Goal: Information Seeking & Learning: Check status

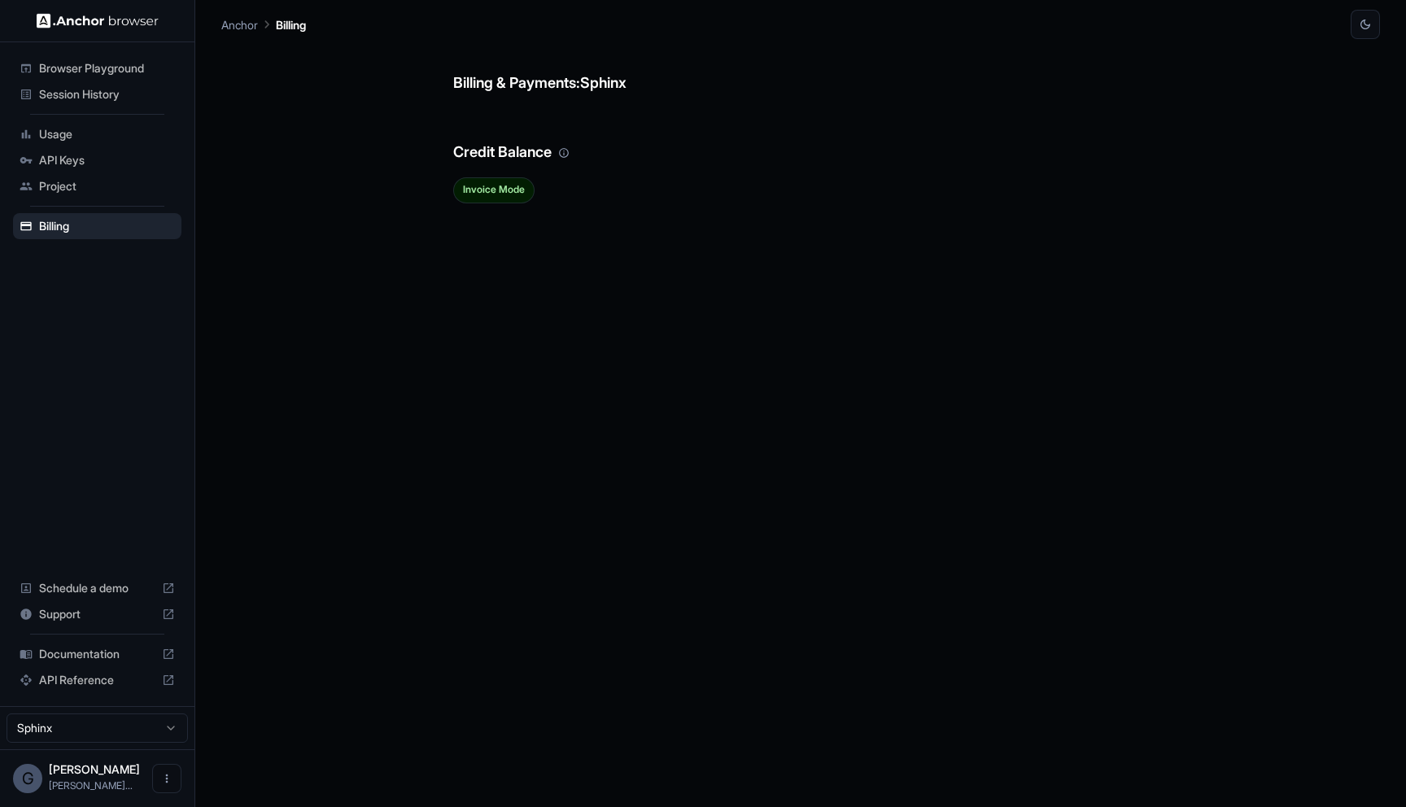
click at [142, 89] on span "Session History" at bounding box center [107, 94] width 136 height 16
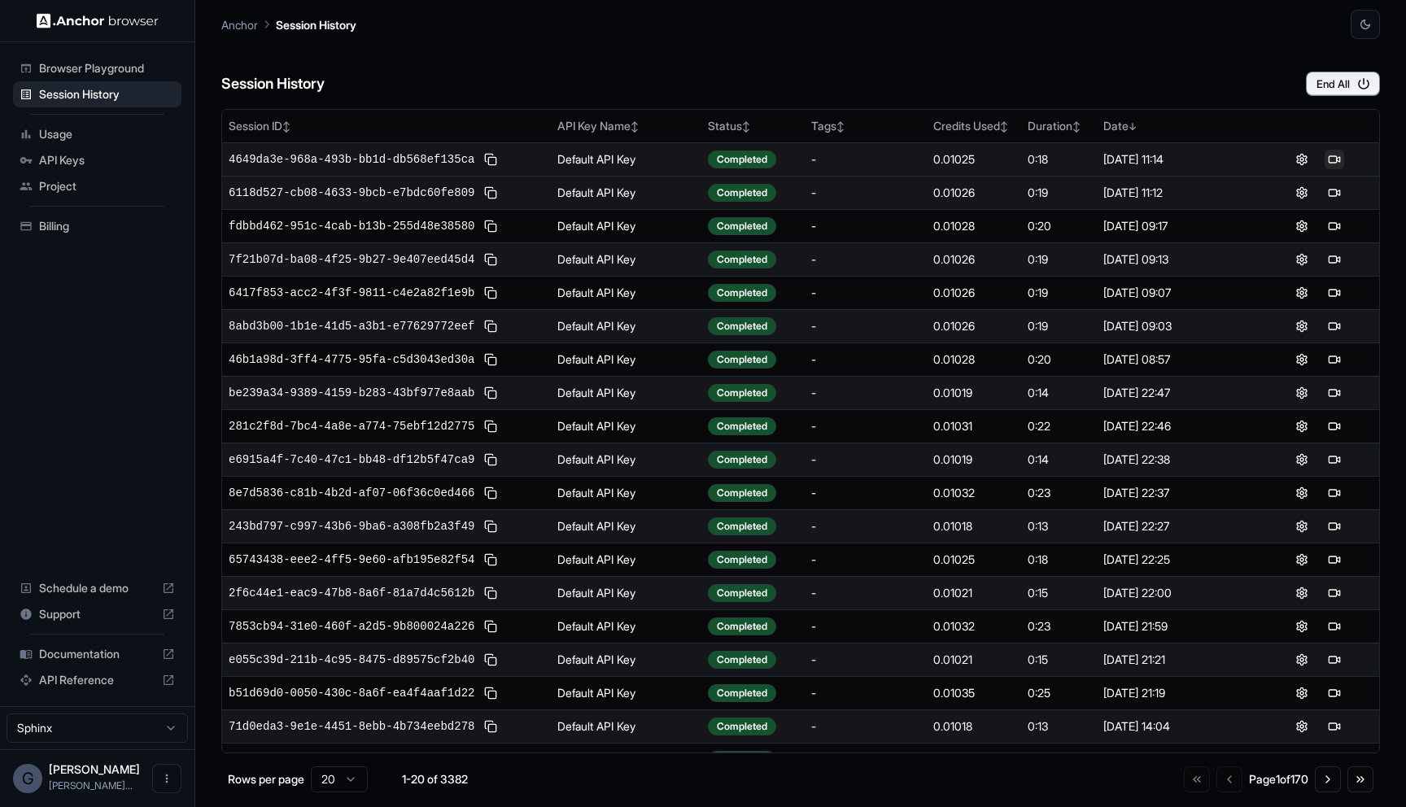
click at [1334, 163] on button at bounding box center [1334, 160] width 20 height 20
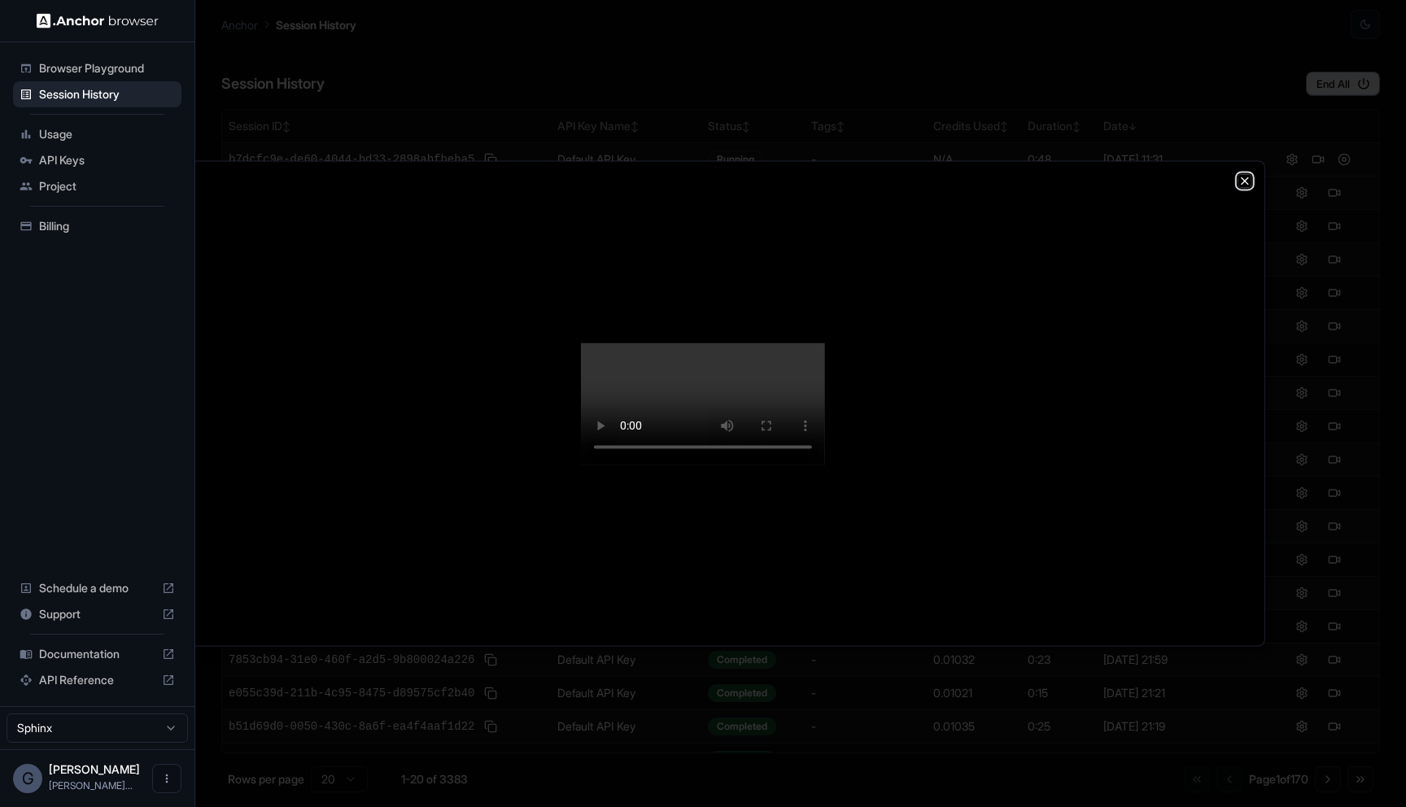
click at [1239, 174] on icon "button" at bounding box center [1244, 180] width 13 height 13
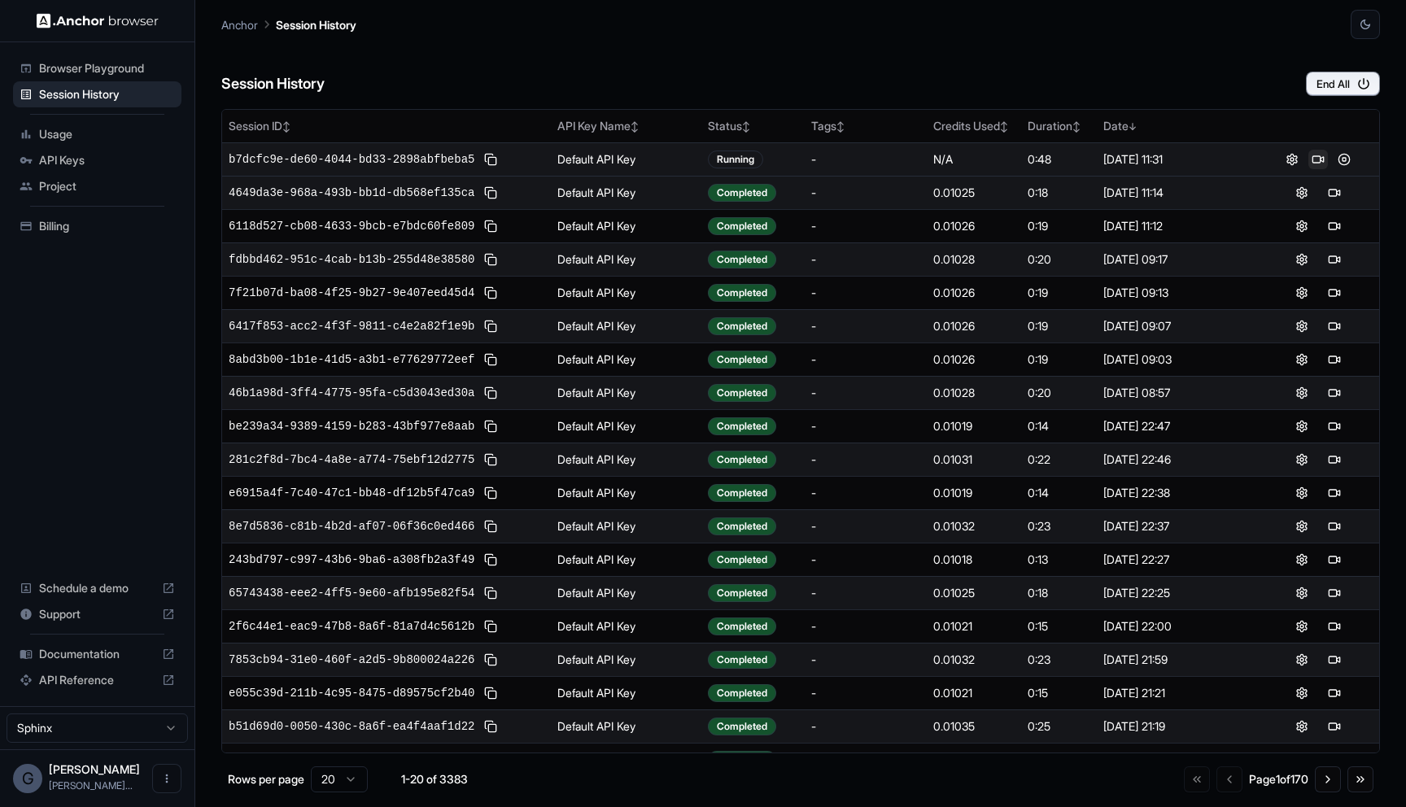
click at [1324, 156] on button at bounding box center [1318, 160] width 20 height 20
click at [1313, 157] on button at bounding box center [1318, 160] width 20 height 20
click at [1330, 183] on button at bounding box center [1334, 193] width 20 height 20
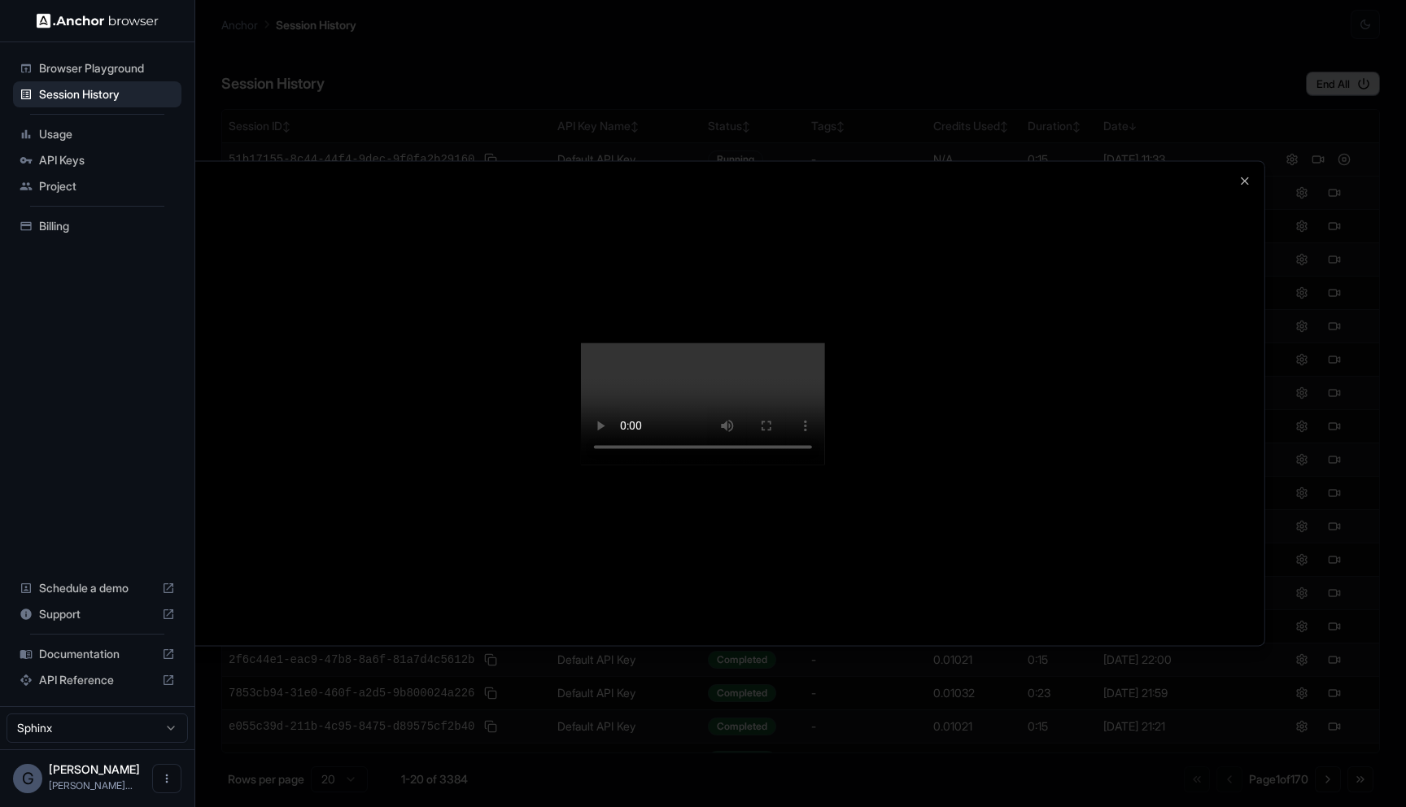
click at [1256, 161] on div at bounding box center [703, 403] width 1123 height 484
click at [1243, 174] on icon "button" at bounding box center [1244, 180] width 13 height 13
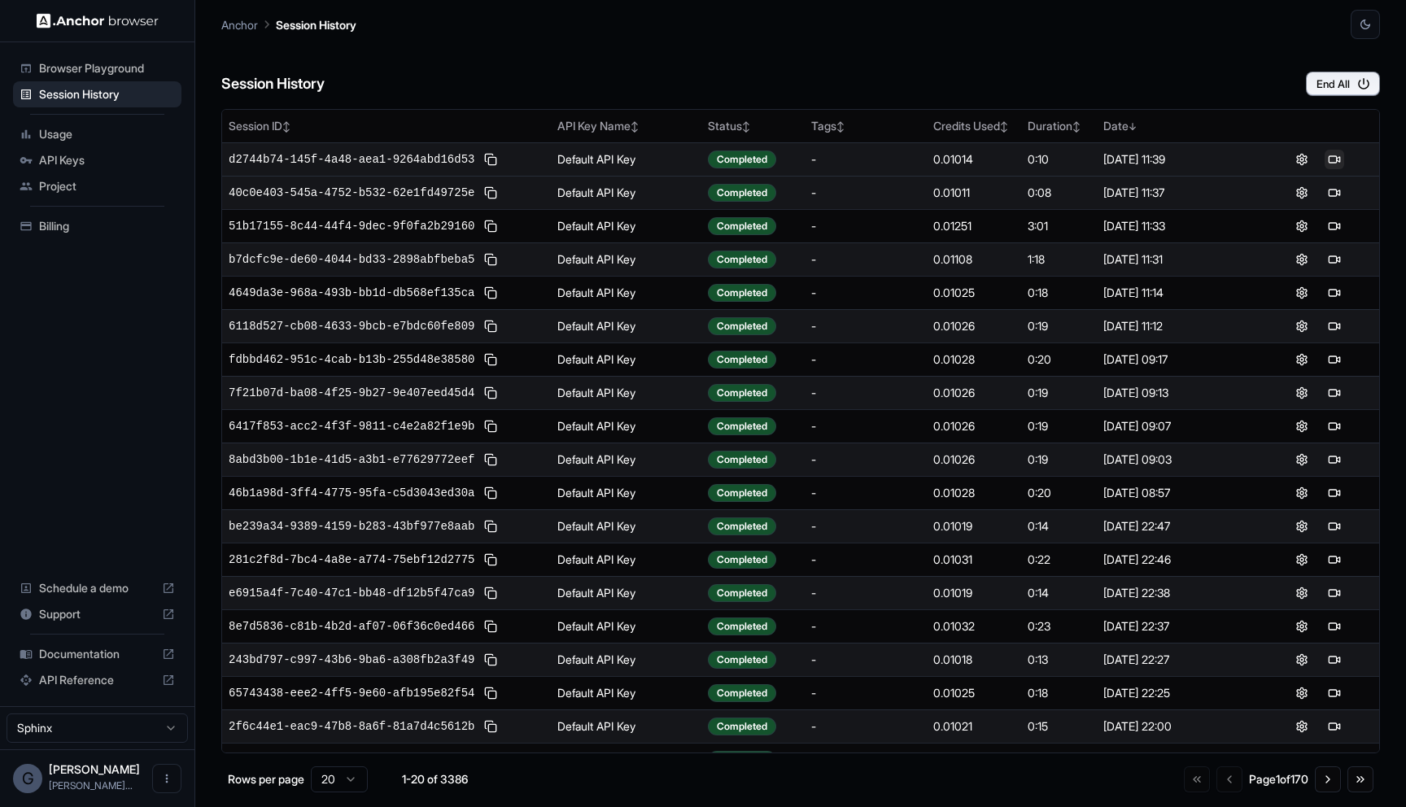
click at [1330, 161] on button at bounding box center [1334, 160] width 20 height 20
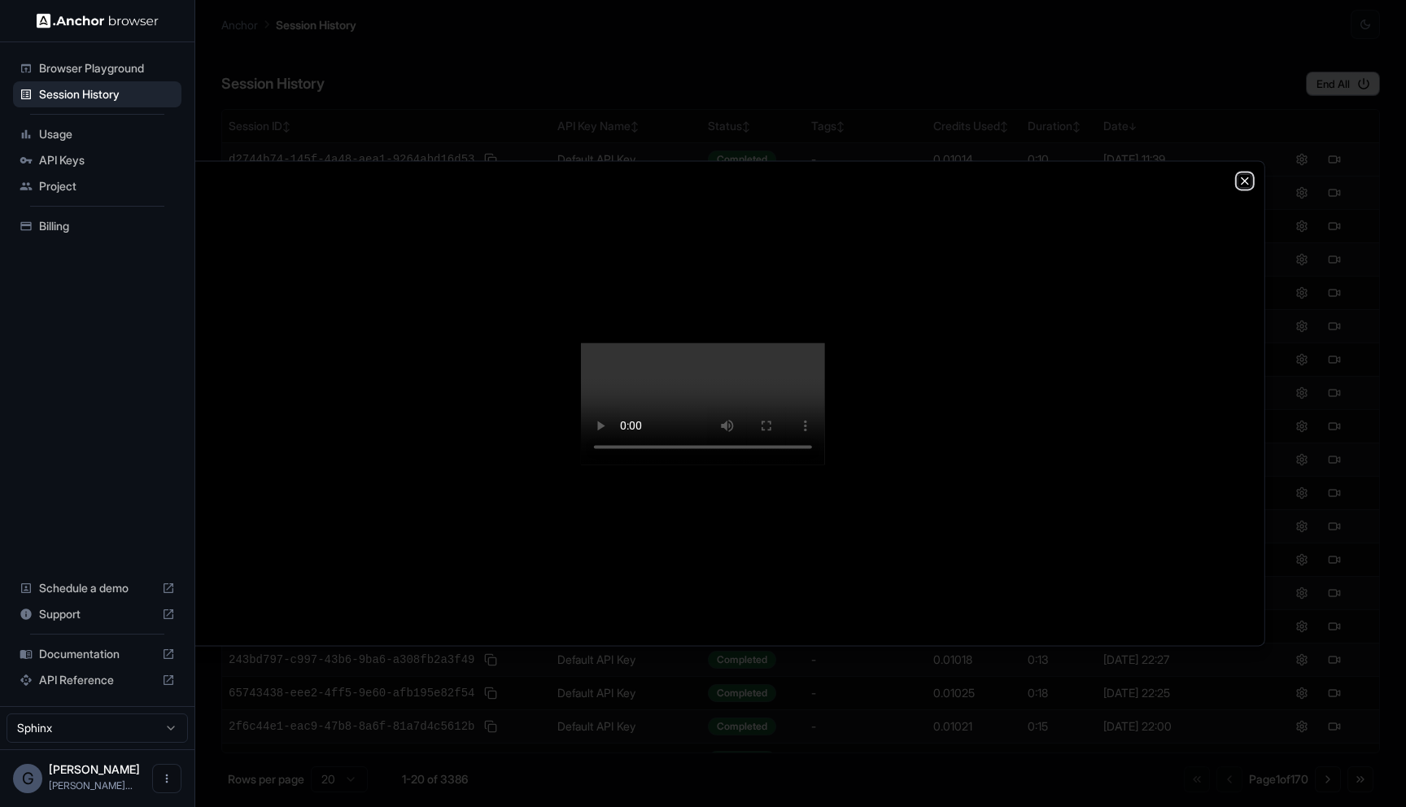
click at [1243, 174] on icon "button" at bounding box center [1244, 180] width 13 height 13
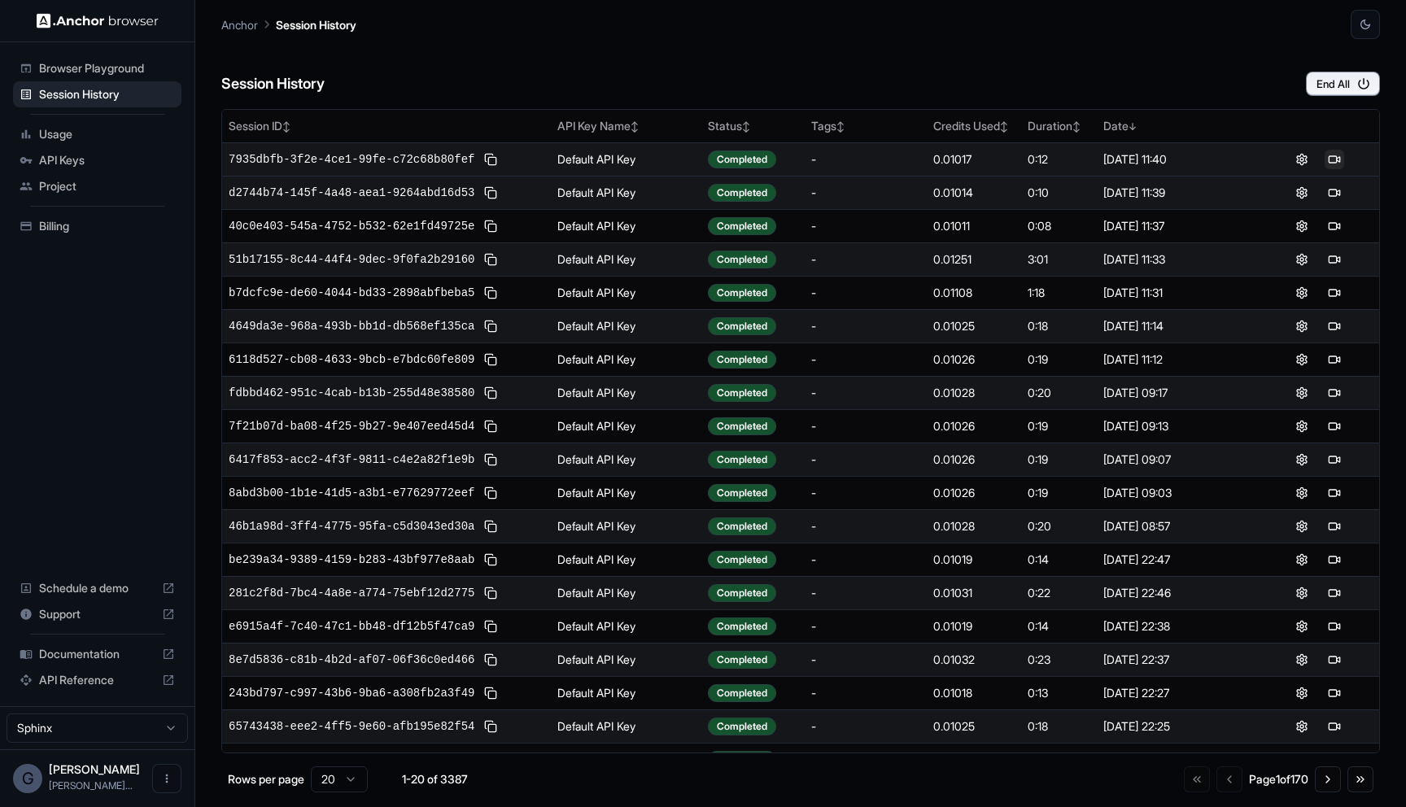
click at [1330, 164] on button at bounding box center [1334, 160] width 20 height 20
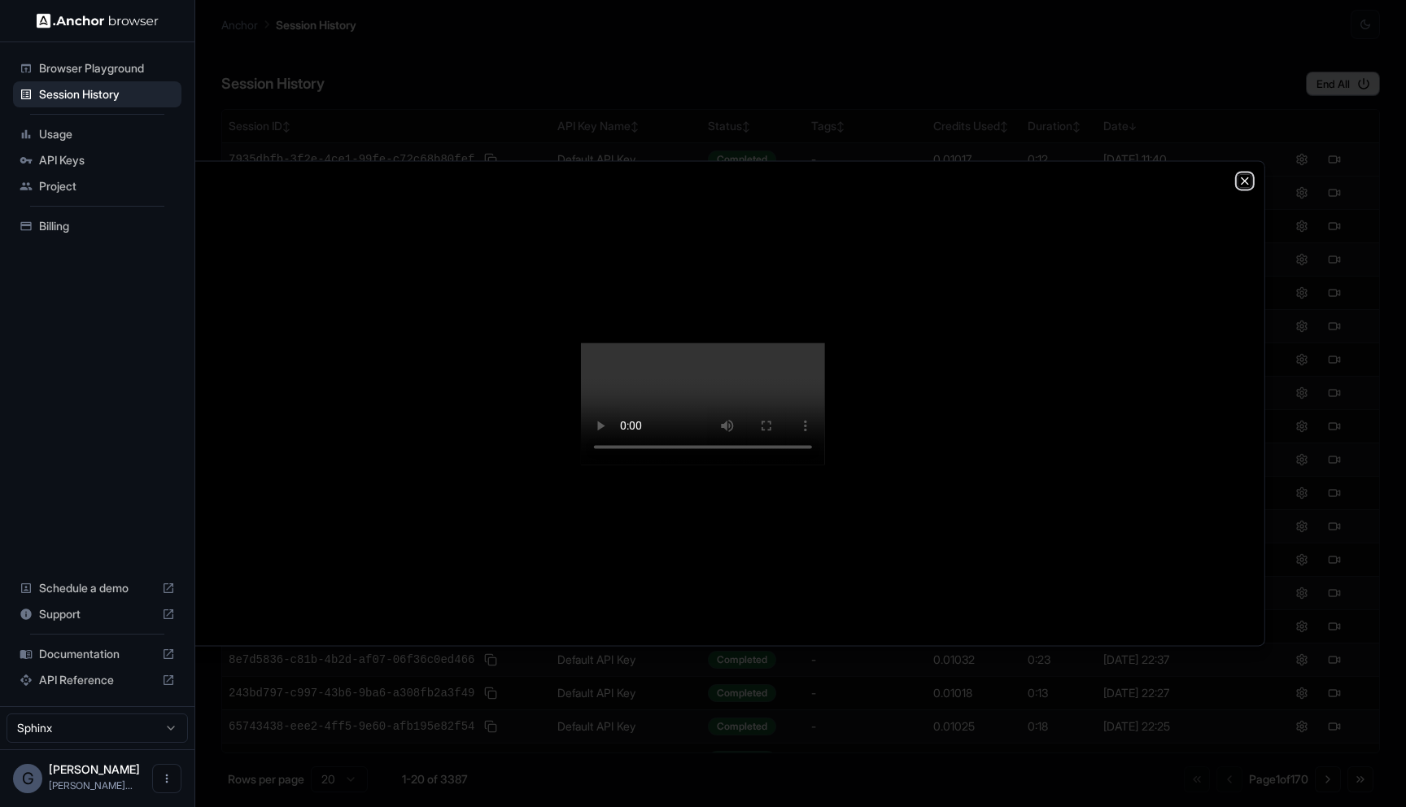
click at [1239, 174] on icon "button" at bounding box center [1244, 180] width 13 height 13
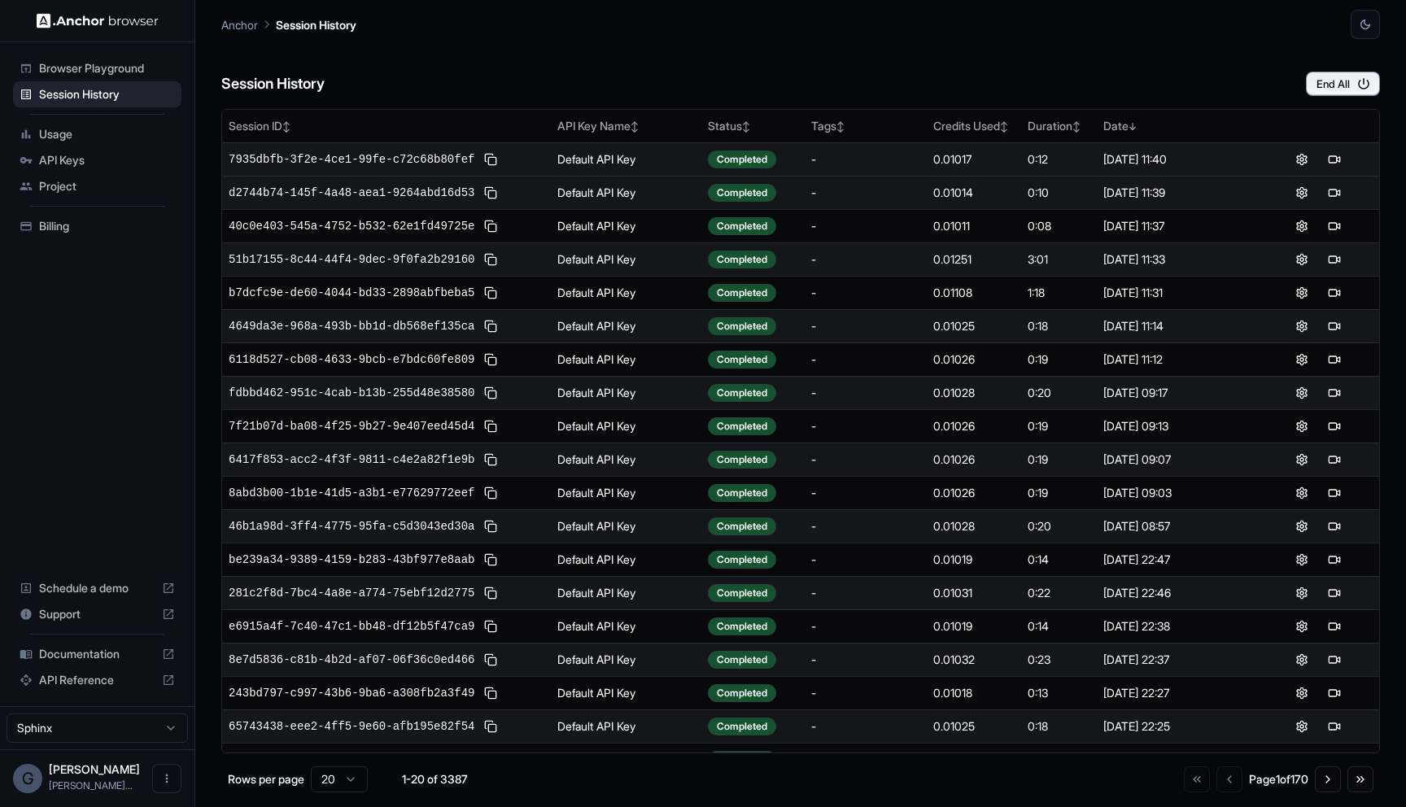
click at [1149, 40] on div "Session History End All" at bounding box center [800, 67] width 1159 height 57
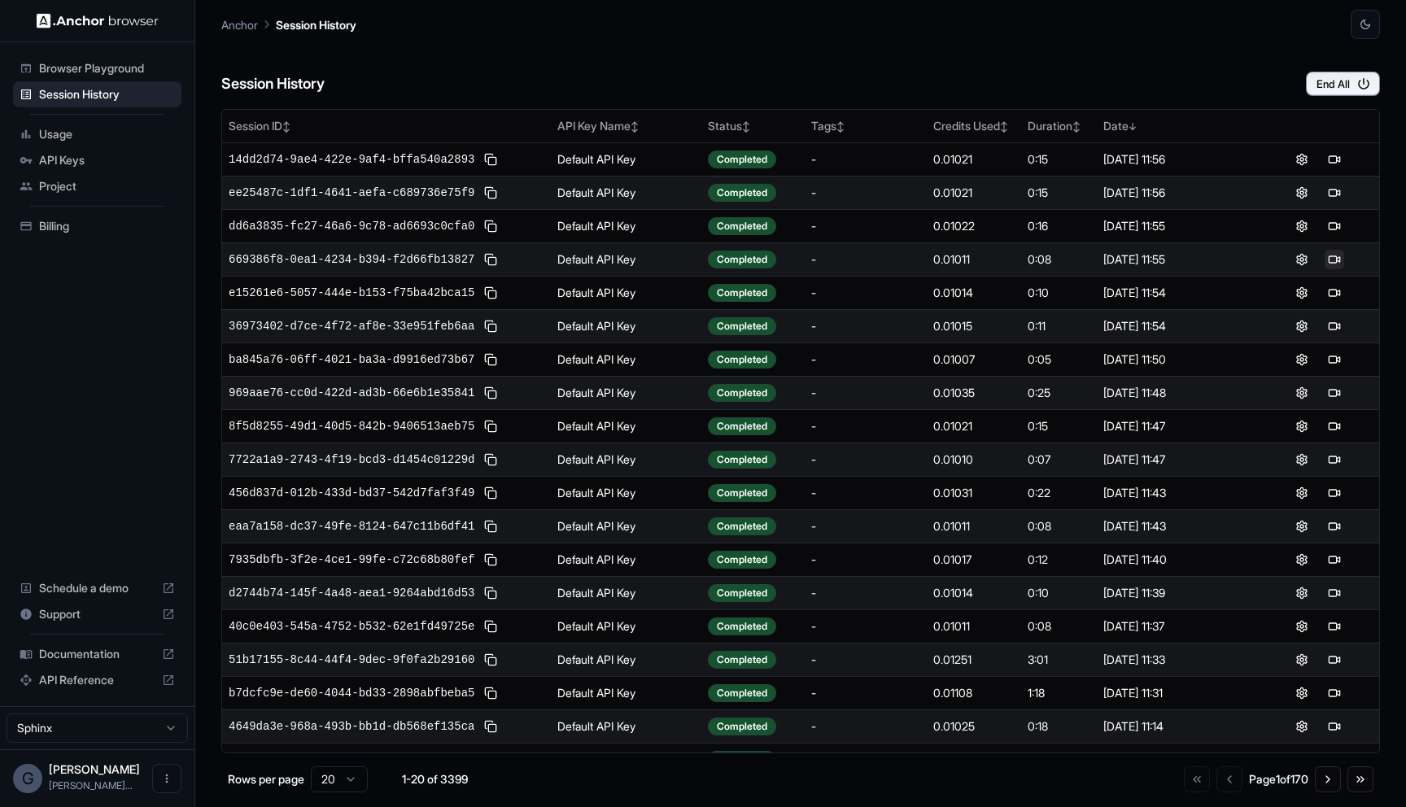
click at [1332, 258] on button at bounding box center [1334, 260] width 20 height 20
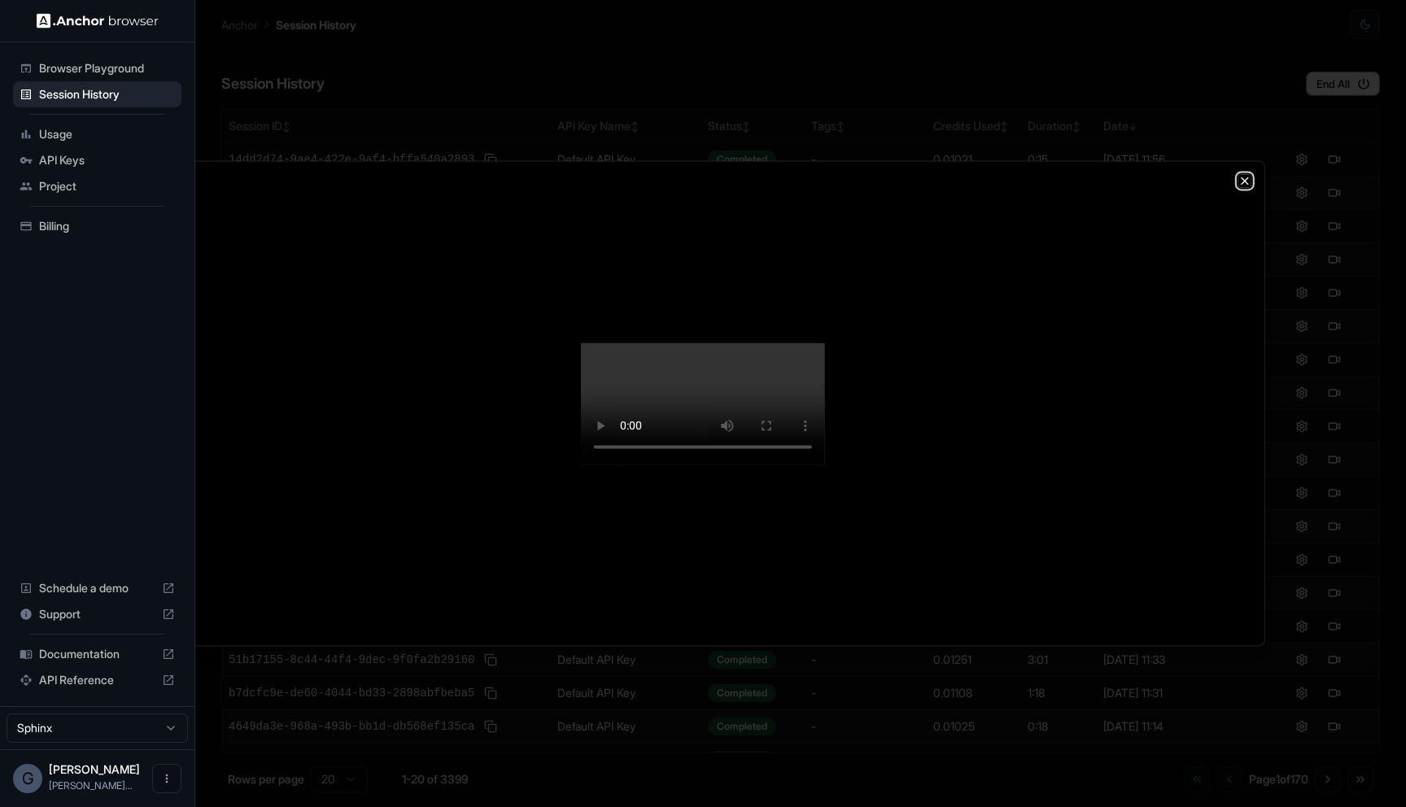
click at [1238, 174] on icon "button" at bounding box center [1244, 180] width 13 height 13
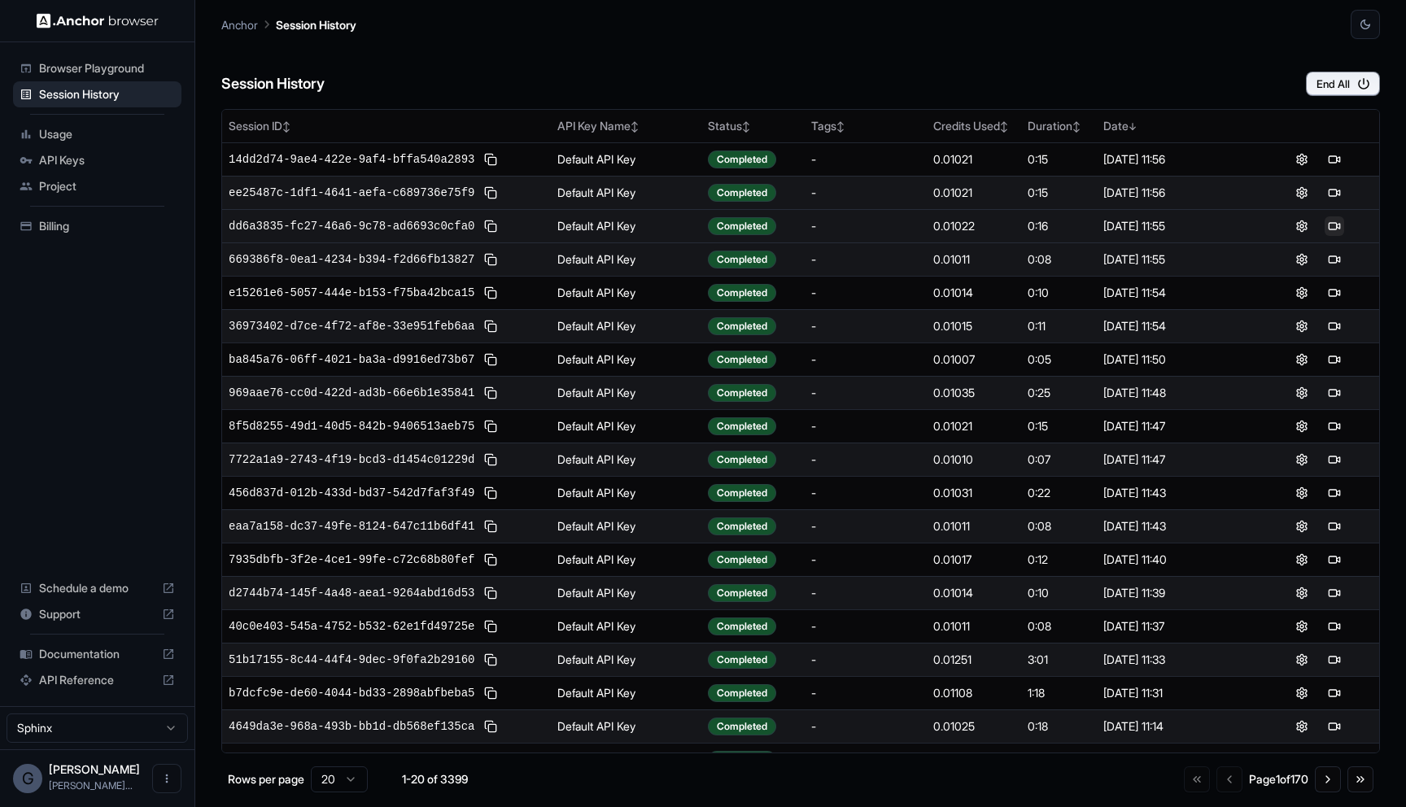
click at [1337, 225] on button at bounding box center [1334, 226] width 20 height 20
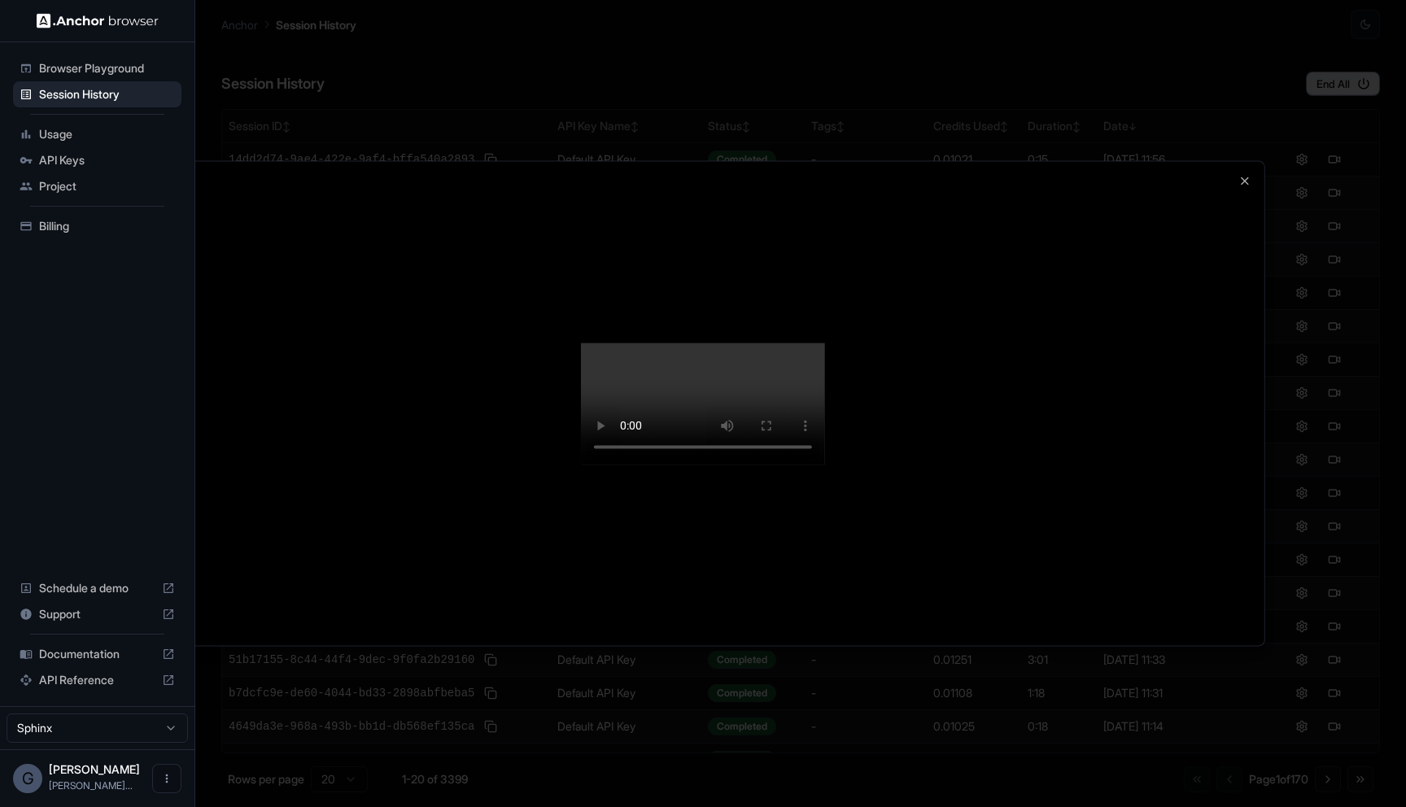
click at [1247, 161] on div at bounding box center [703, 403] width 1123 height 484
click at [1247, 174] on icon "button" at bounding box center [1244, 180] width 13 height 13
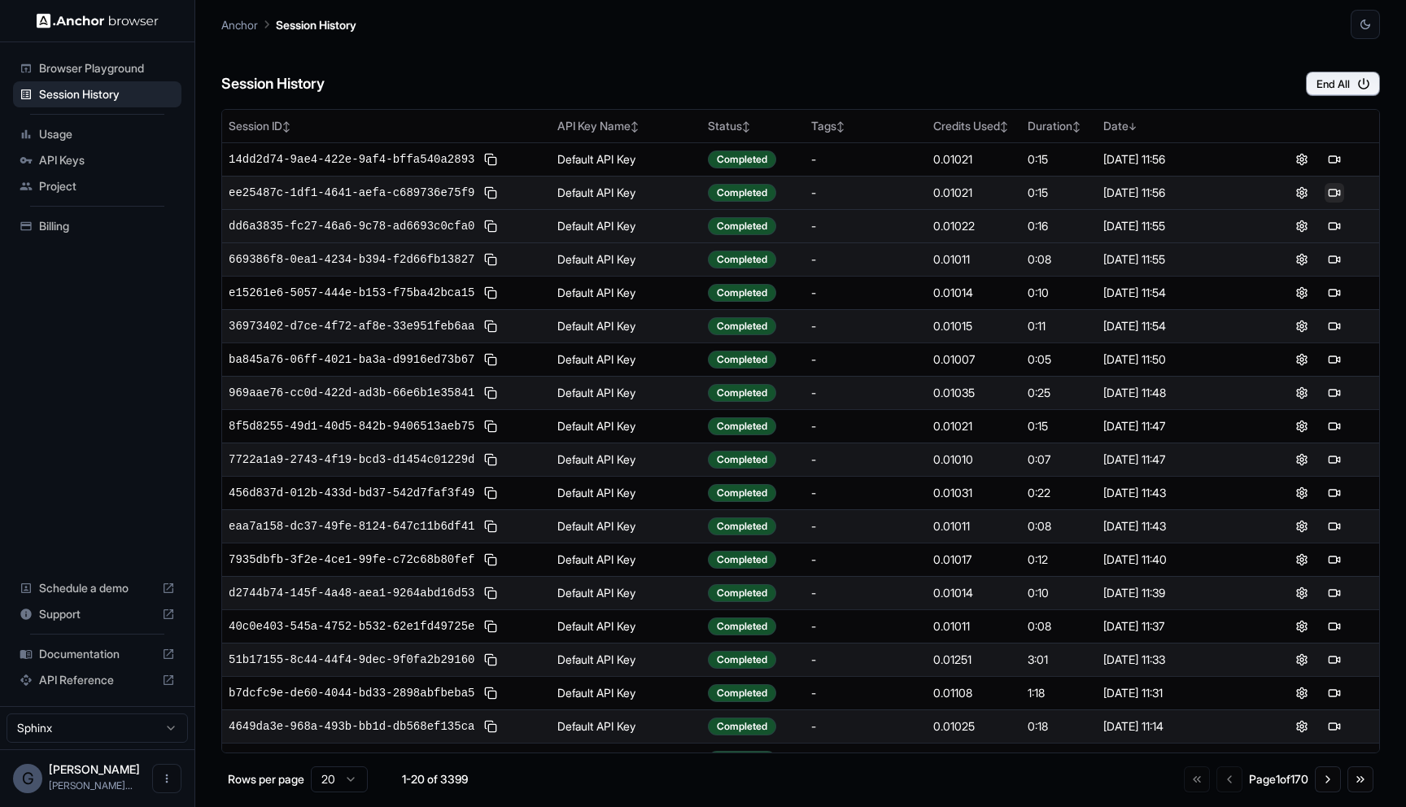
click at [1333, 189] on button at bounding box center [1334, 193] width 20 height 20
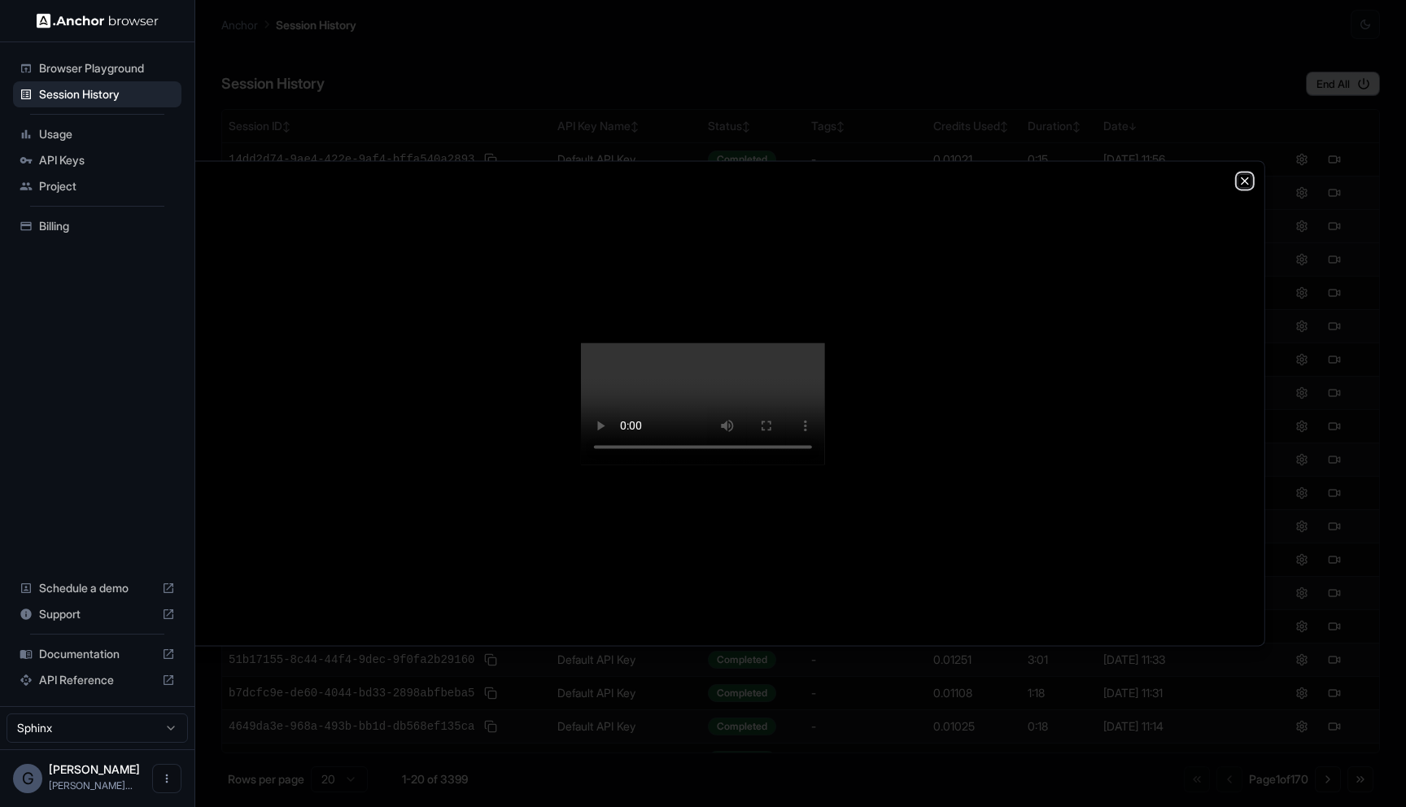
click at [1244, 174] on icon "button" at bounding box center [1244, 180] width 13 height 13
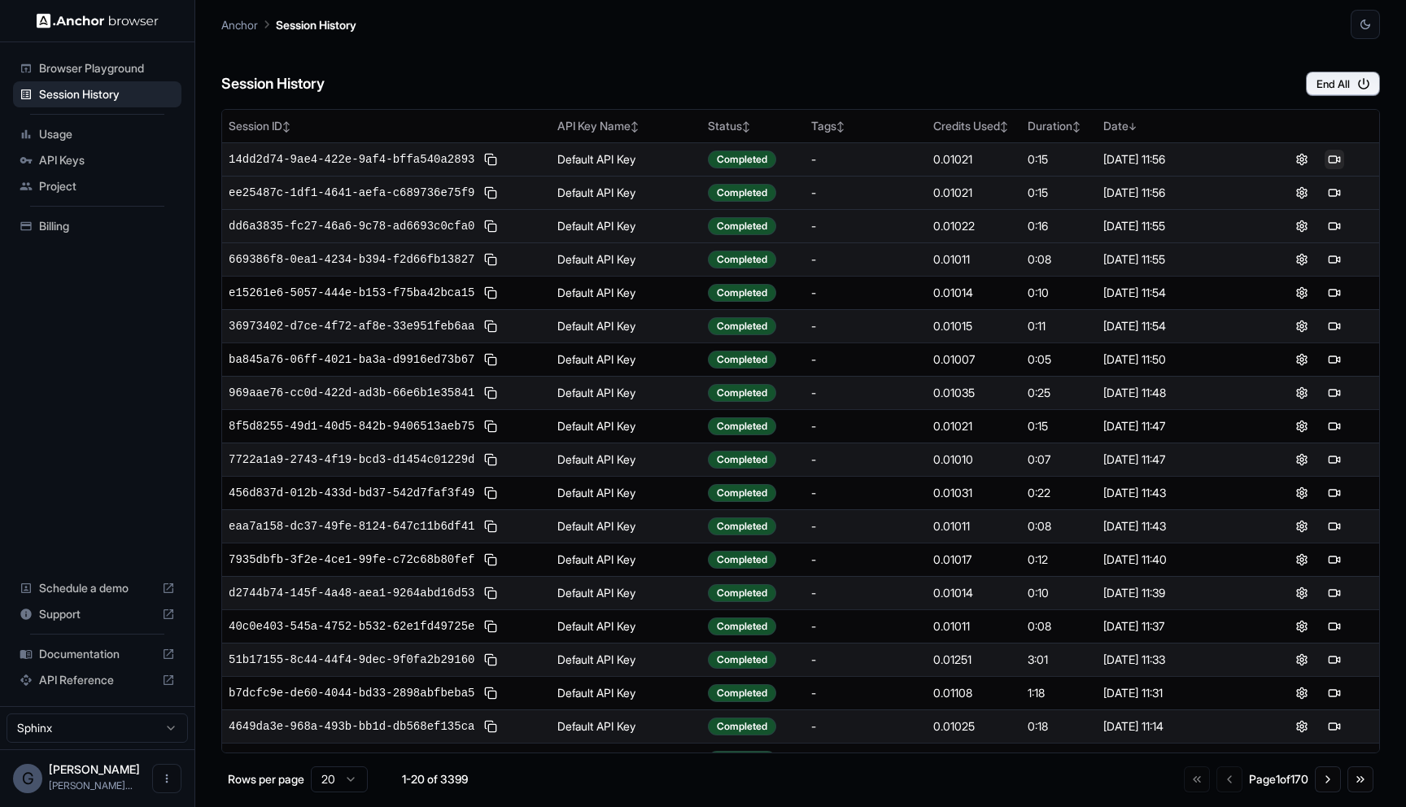
click at [1328, 162] on button at bounding box center [1334, 160] width 20 height 20
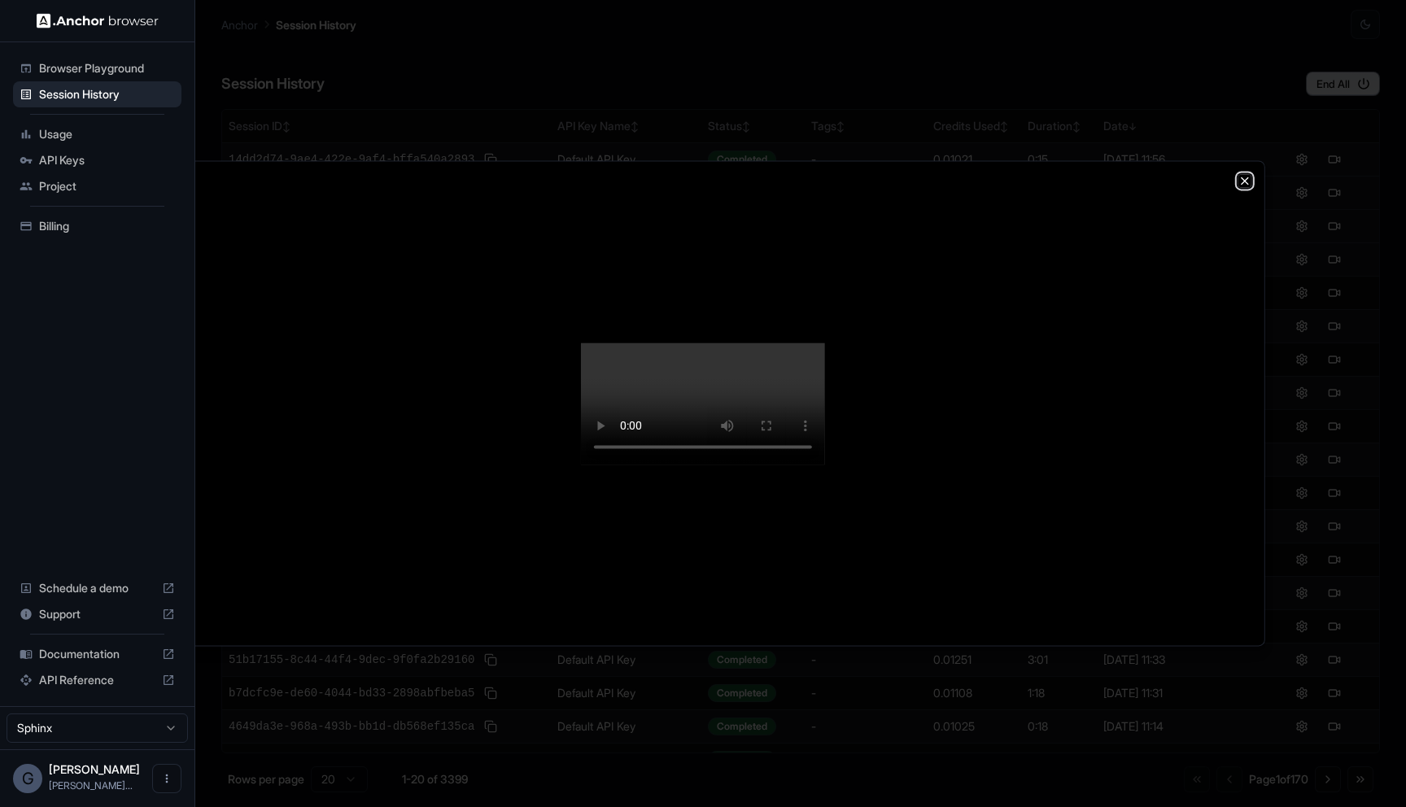
click at [1245, 174] on icon "button" at bounding box center [1244, 180] width 13 height 13
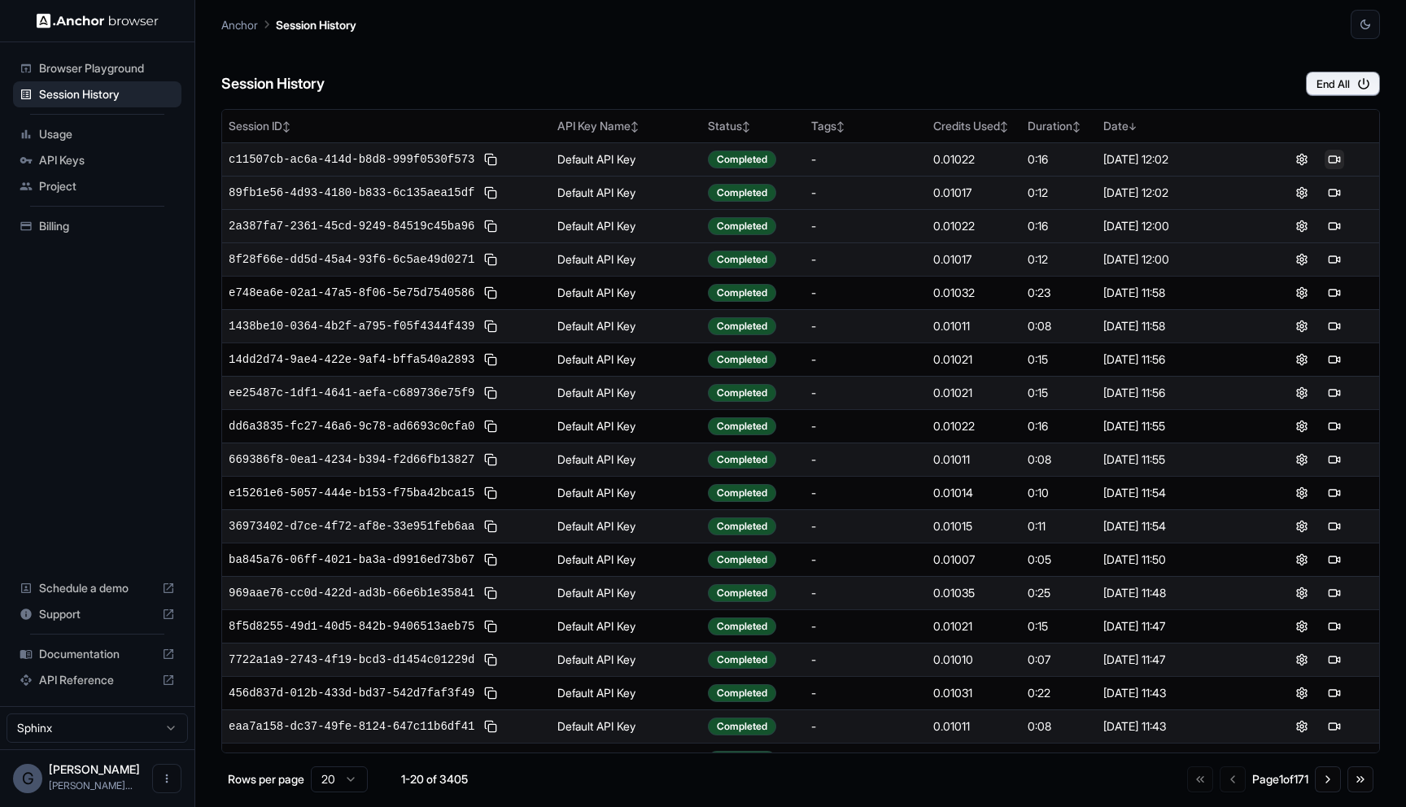
click at [1336, 155] on button at bounding box center [1334, 160] width 20 height 20
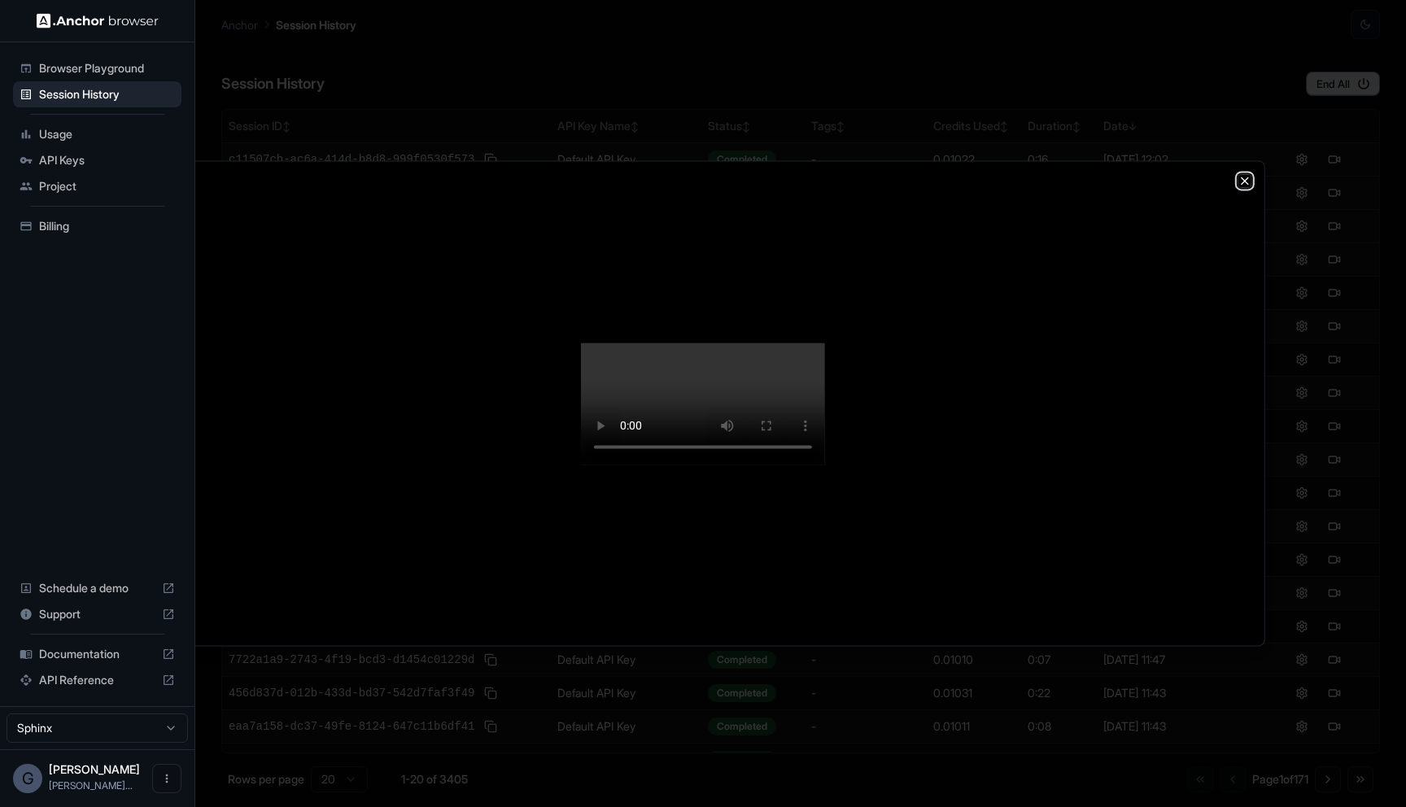
click at [1246, 174] on icon "button" at bounding box center [1244, 180] width 13 height 13
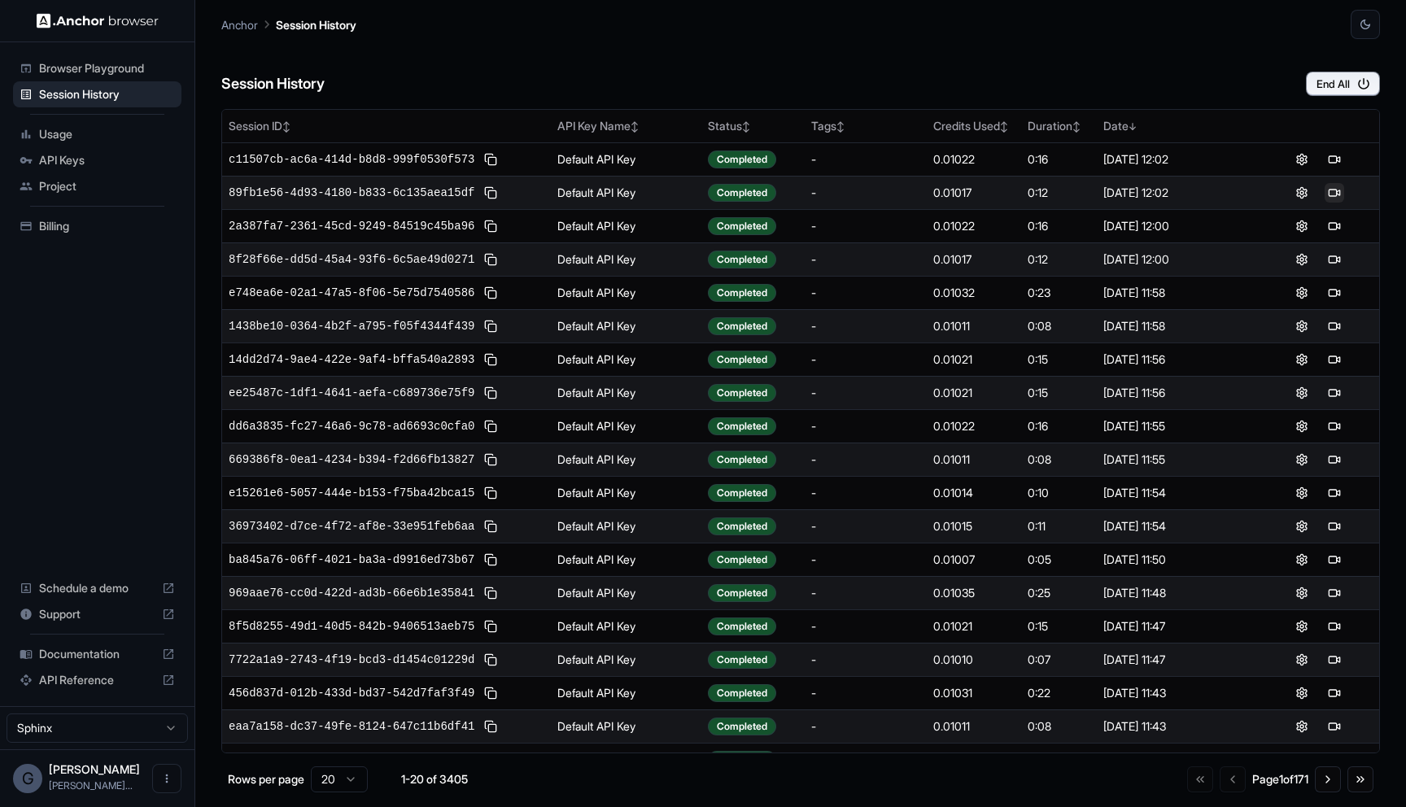
click at [1333, 193] on button at bounding box center [1334, 193] width 20 height 20
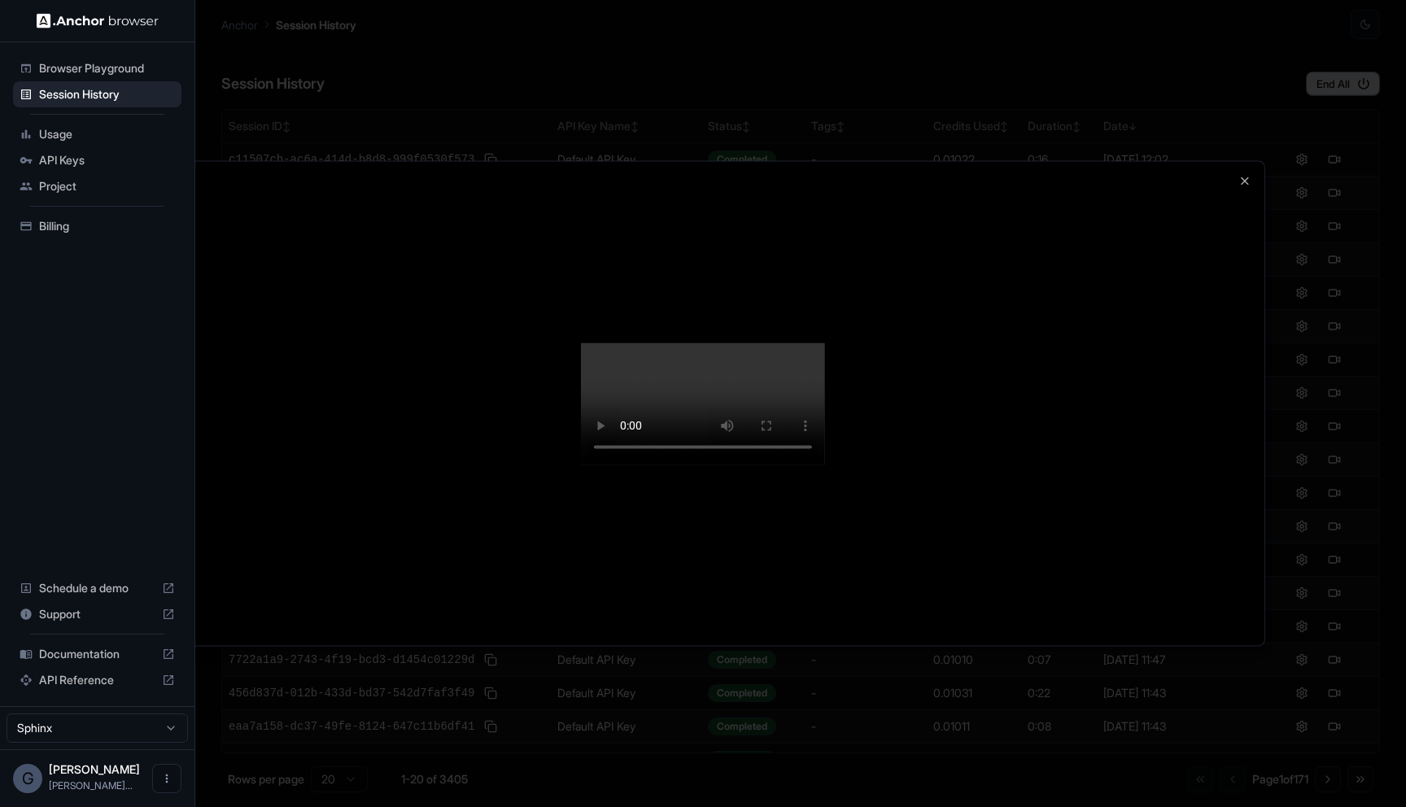
click at [477, 55] on div at bounding box center [703, 403] width 1406 height 807
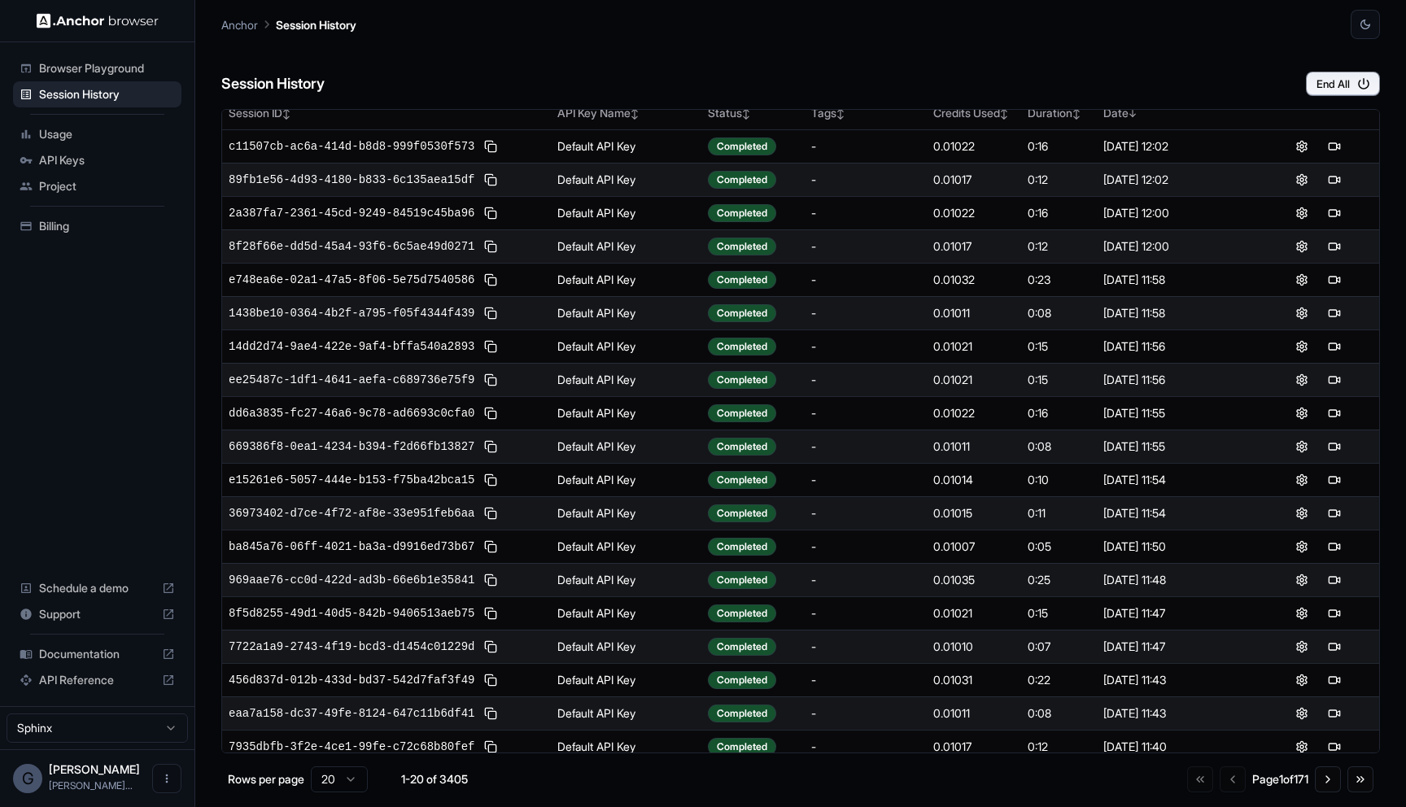
scroll to position [56, 0]
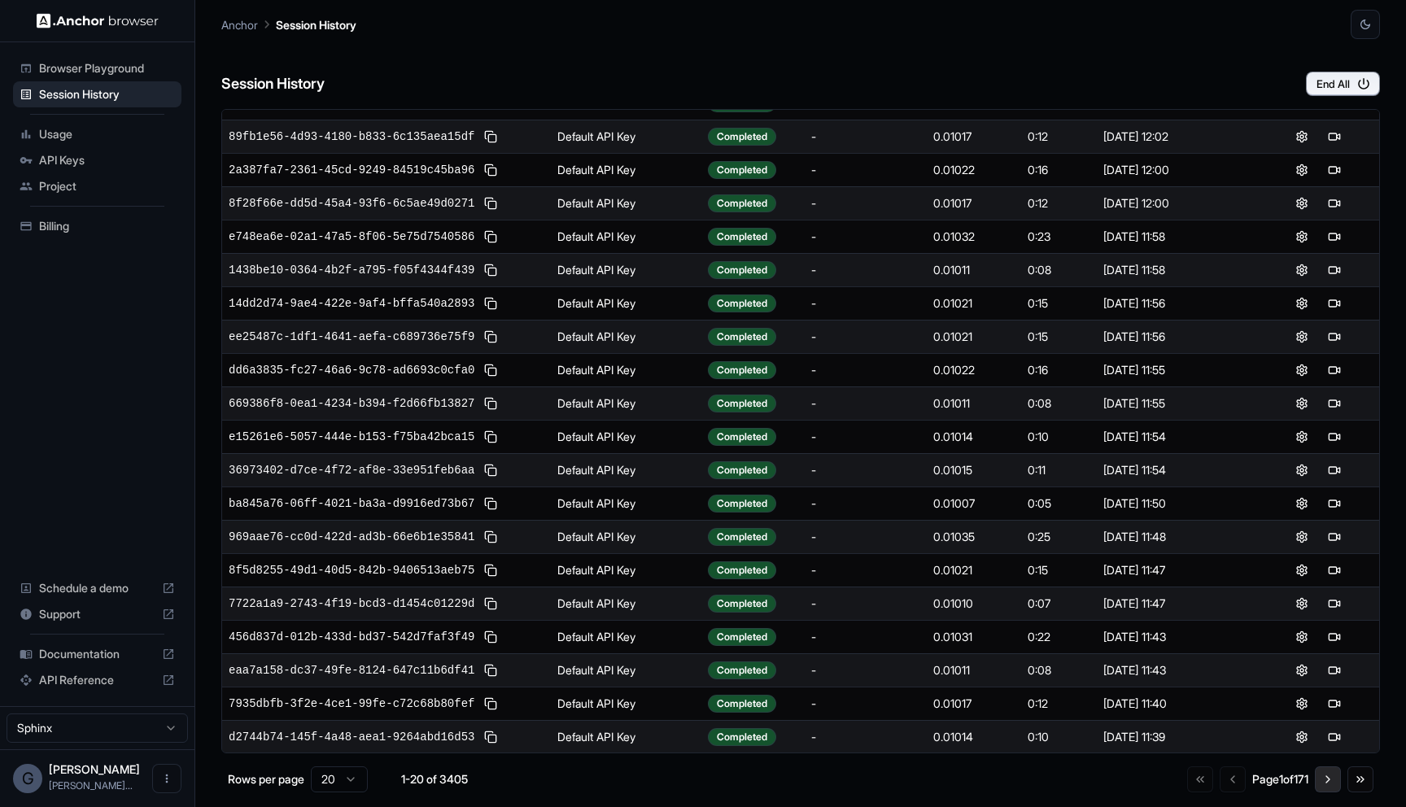
click at [1323, 786] on button "Go to next page" at bounding box center [1328, 779] width 26 height 26
click at [1333, 329] on button at bounding box center [1334, 337] width 20 height 20
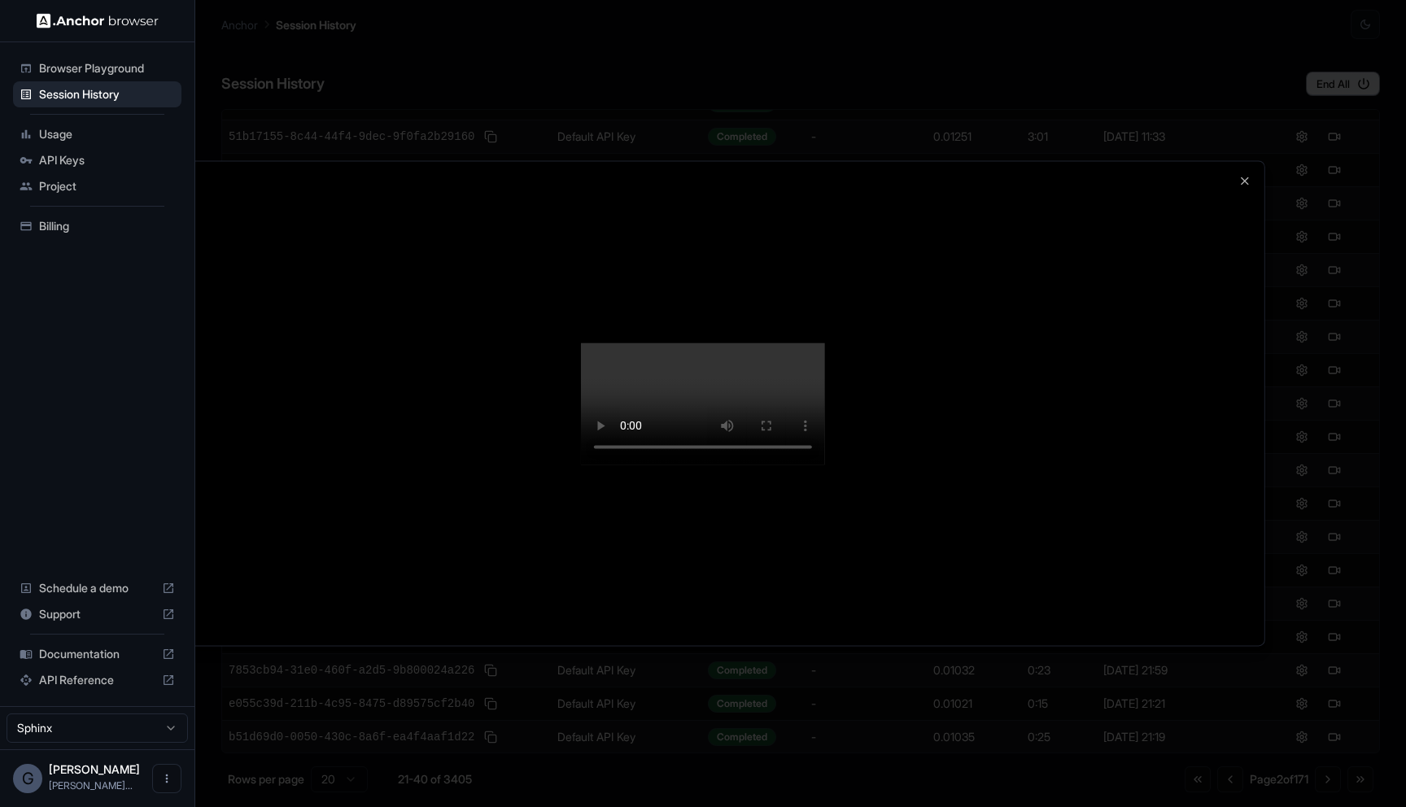
click at [1263, 499] on div at bounding box center [703, 403] width 1123 height 484
click at [1242, 161] on div at bounding box center [703, 403] width 1123 height 484
click at [1242, 177] on icon "button" at bounding box center [1244, 180] width 7 height 7
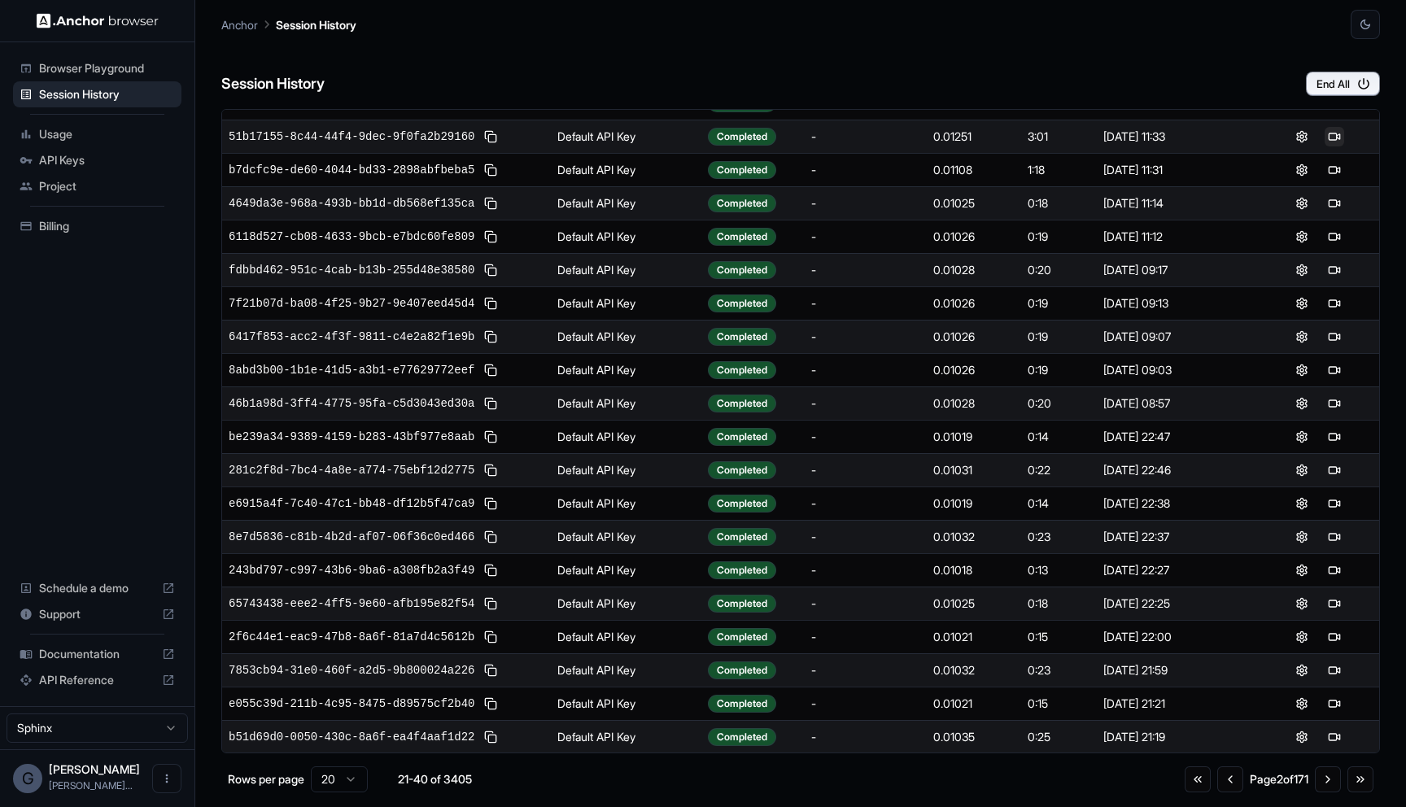
click at [1333, 138] on button at bounding box center [1334, 137] width 20 height 20
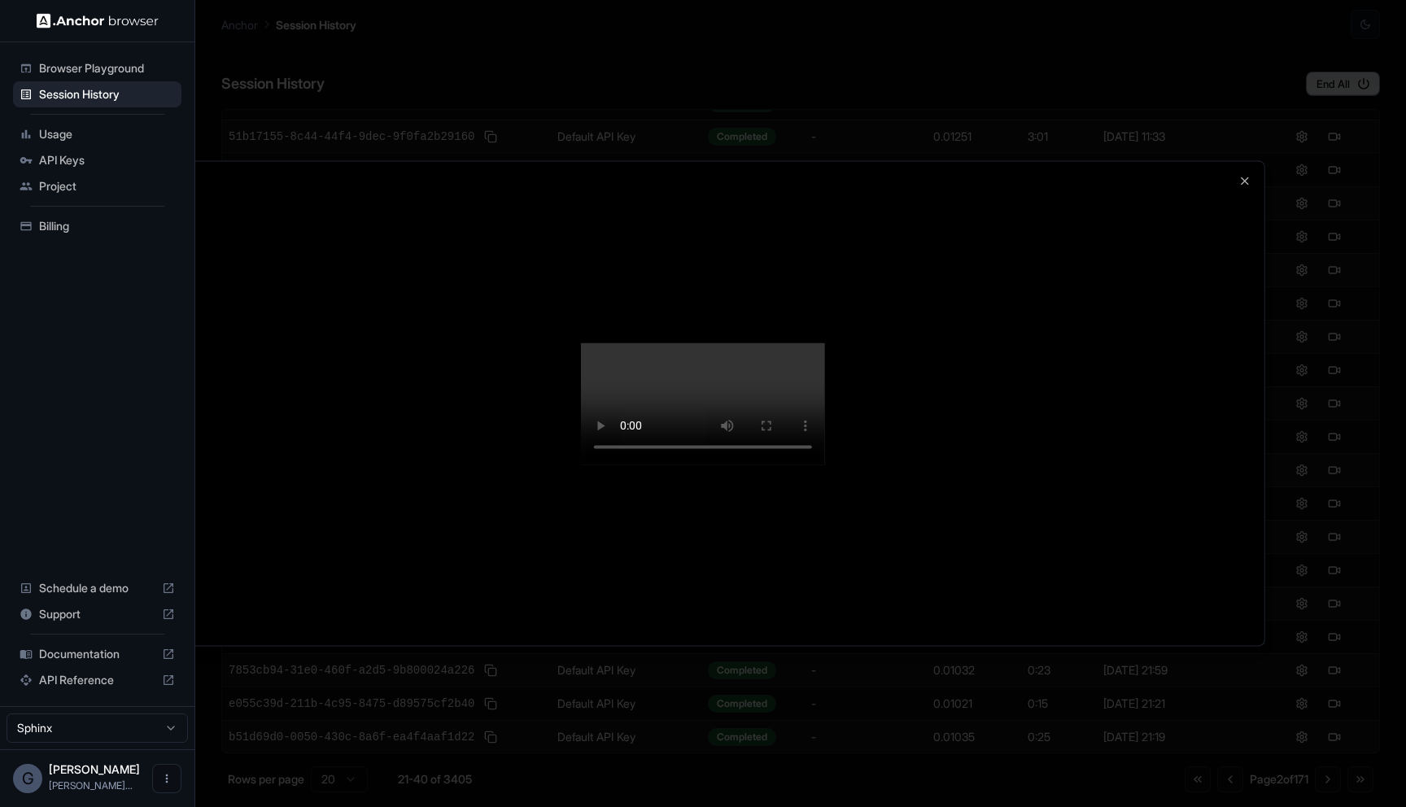
click at [1285, 117] on div at bounding box center [703, 403] width 1406 height 807
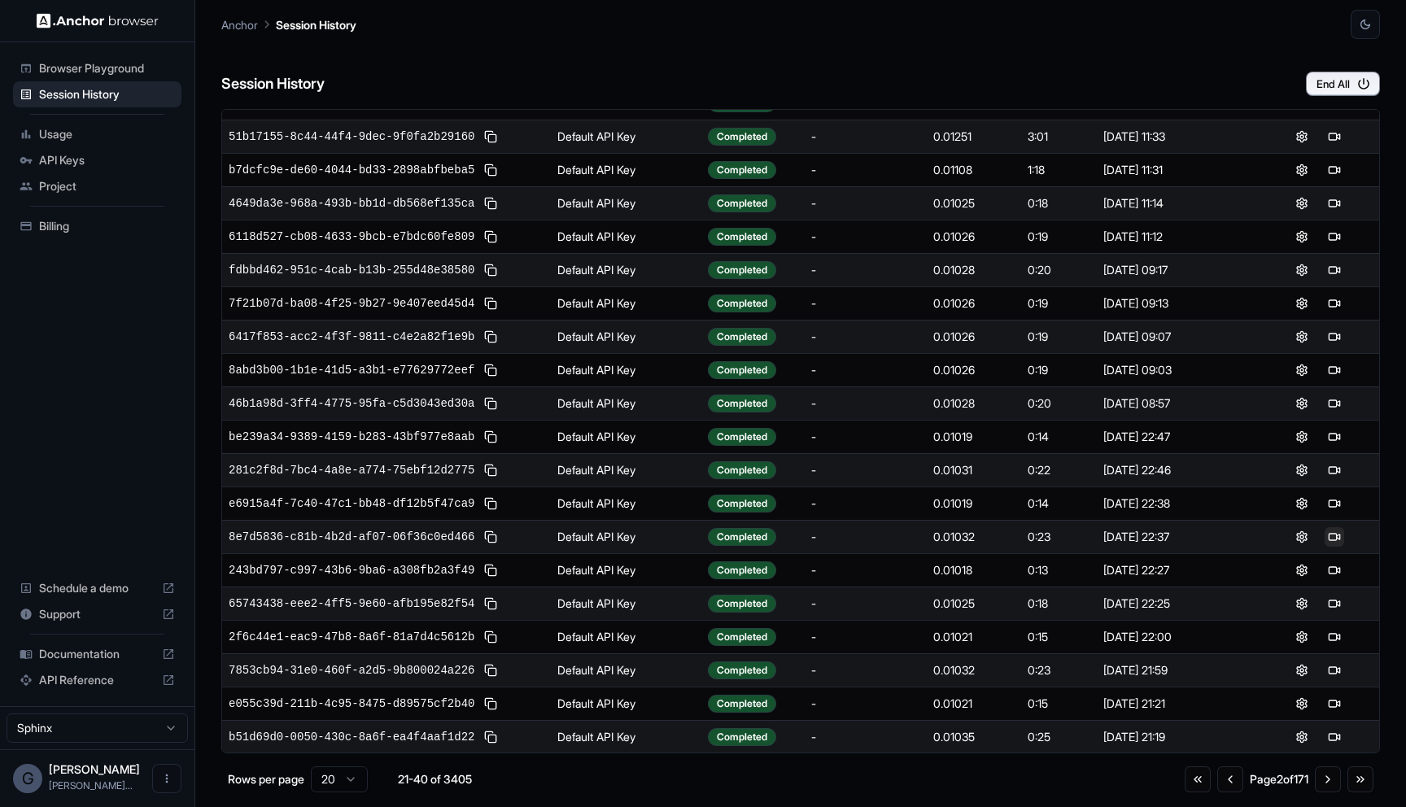
click at [1334, 532] on button at bounding box center [1334, 537] width 20 height 20
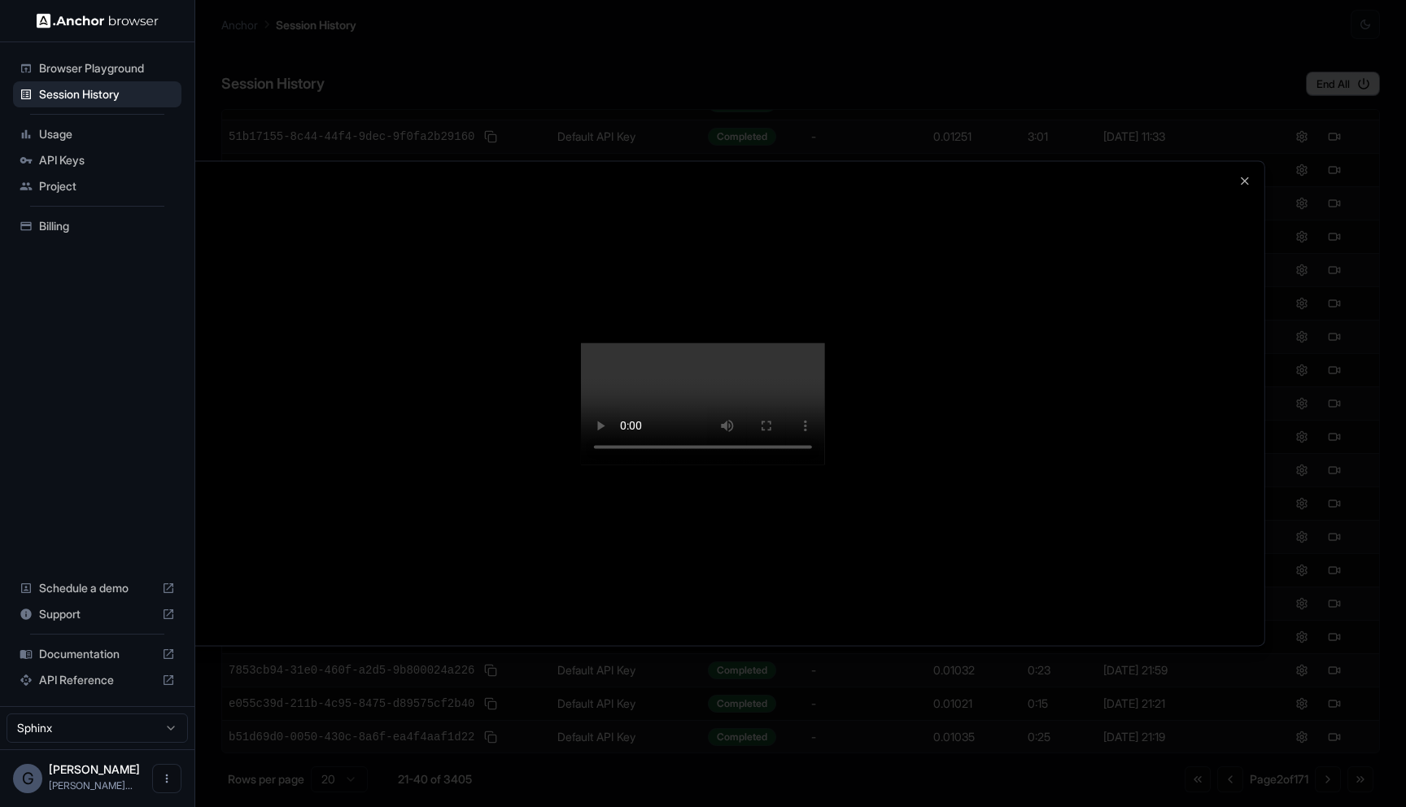
click at [1238, 50] on div at bounding box center [703, 403] width 1406 height 807
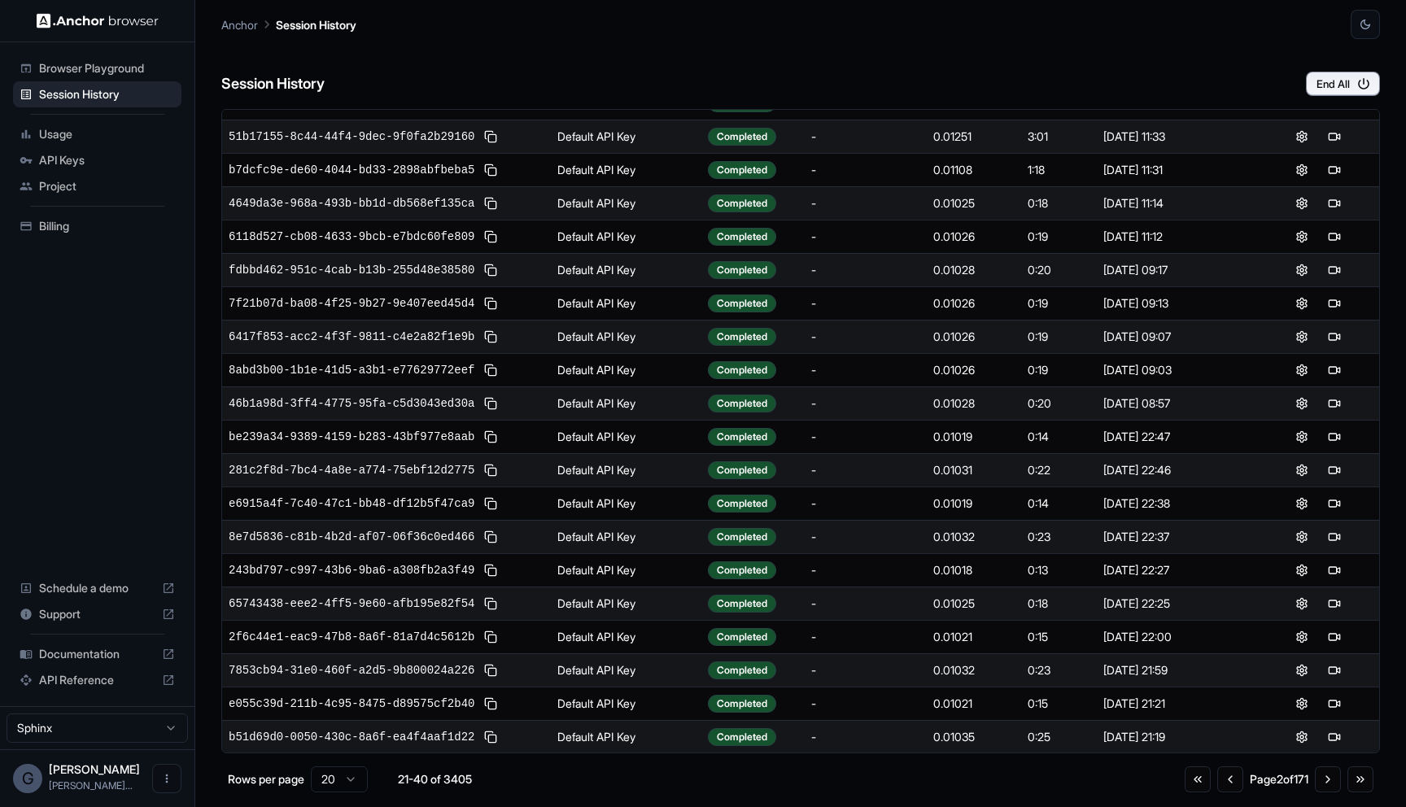
scroll to position [0, 0]
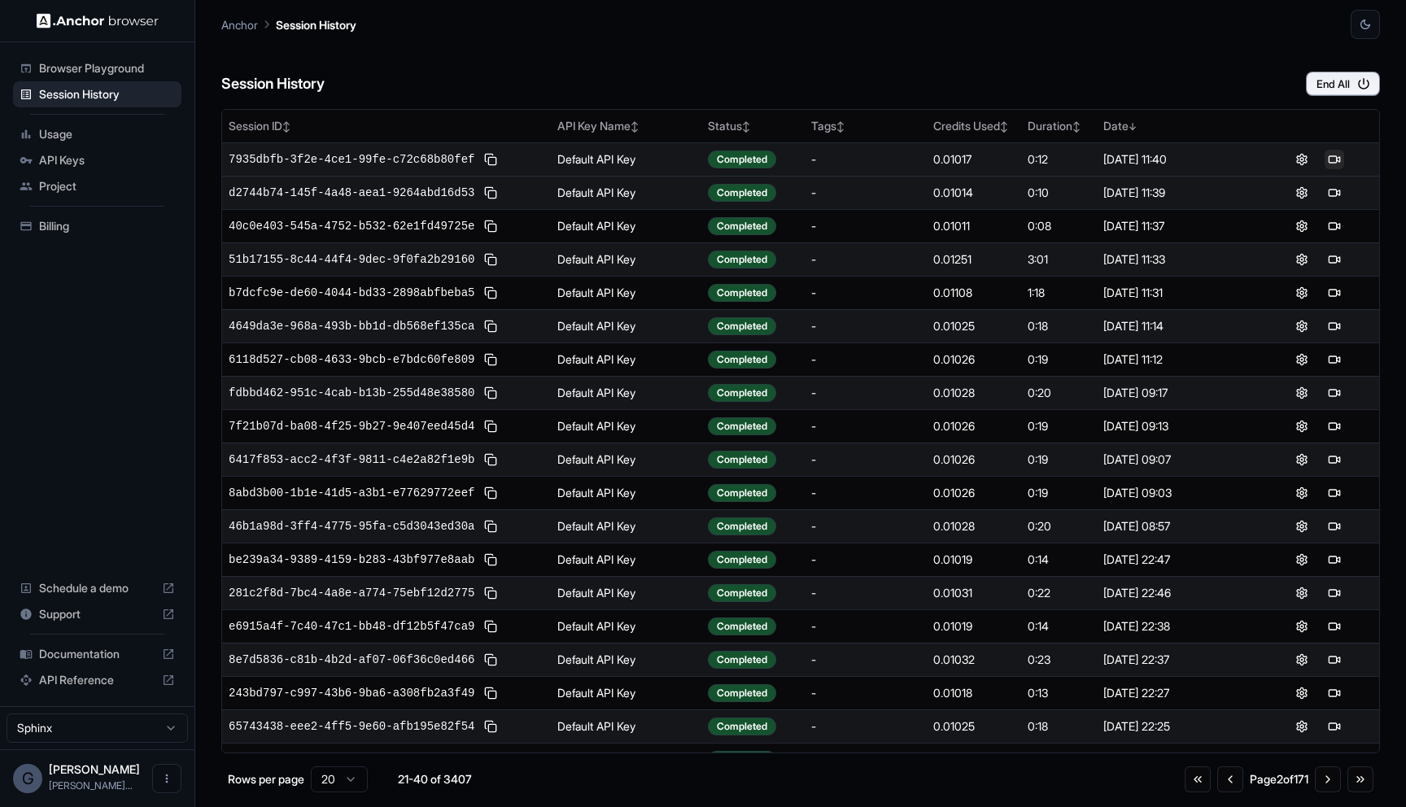
click at [1343, 153] on button at bounding box center [1334, 160] width 20 height 20
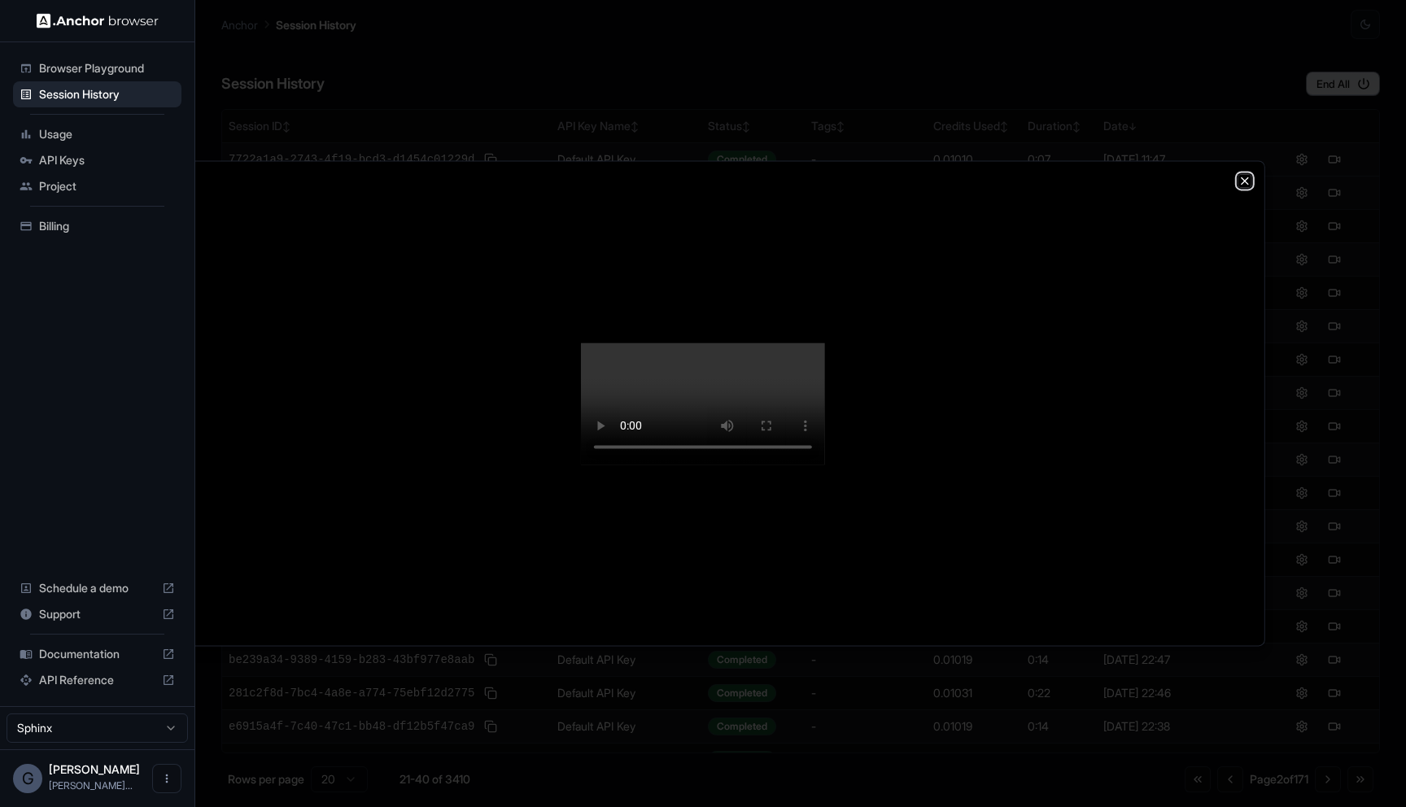
click at [1248, 174] on icon "button" at bounding box center [1244, 180] width 13 height 13
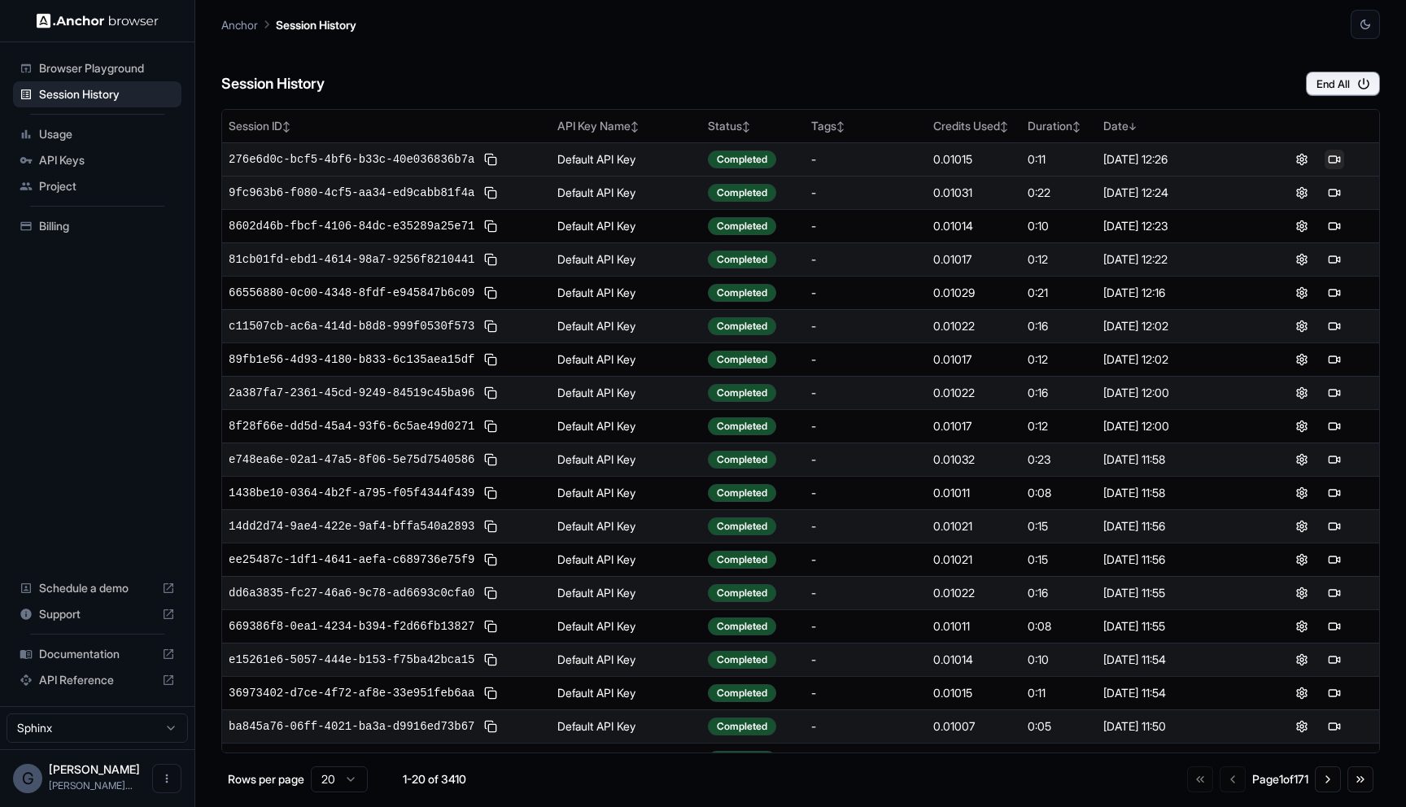
click at [1333, 158] on button at bounding box center [1334, 160] width 20 height 20
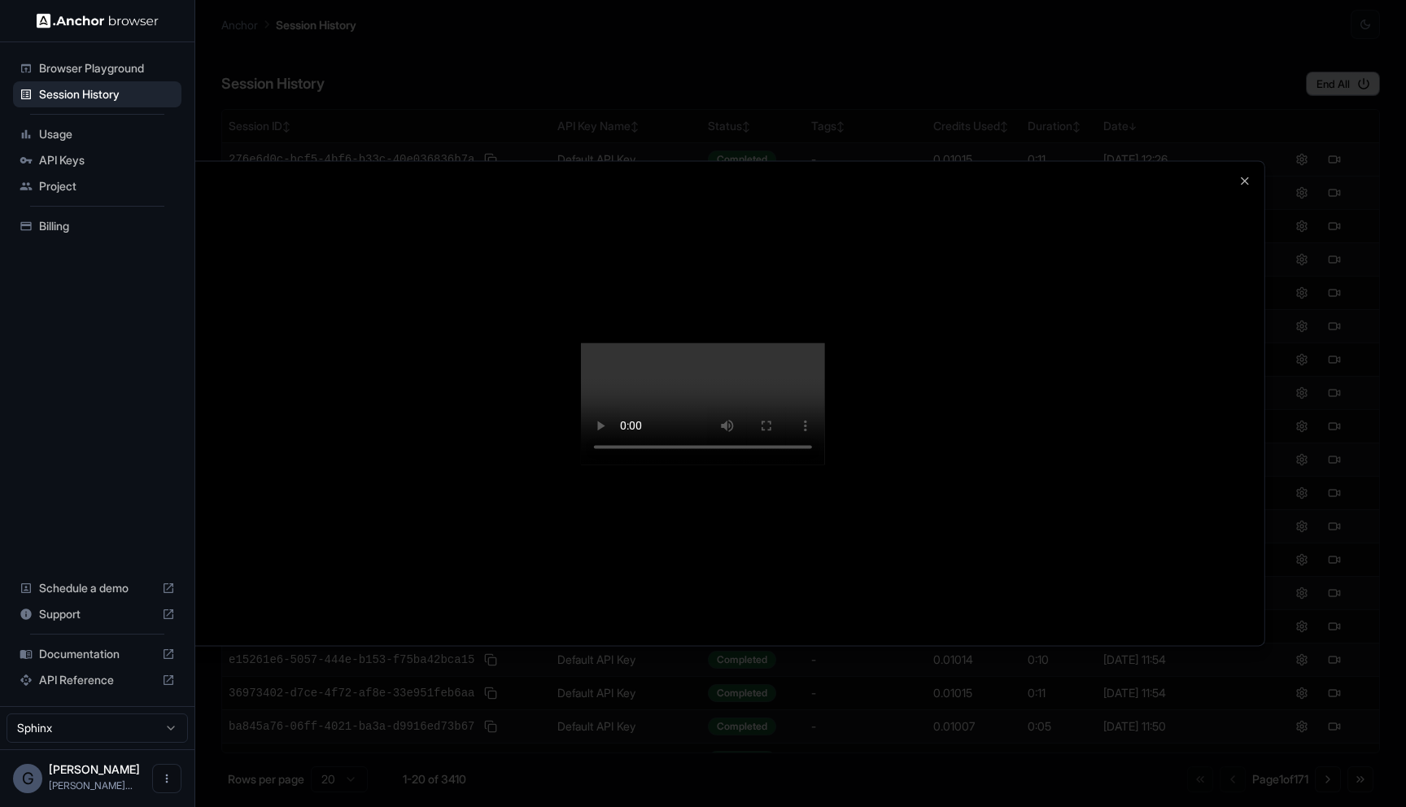
click at [785, 729] on div at bounding box center [703, 403] width 1406 height 807
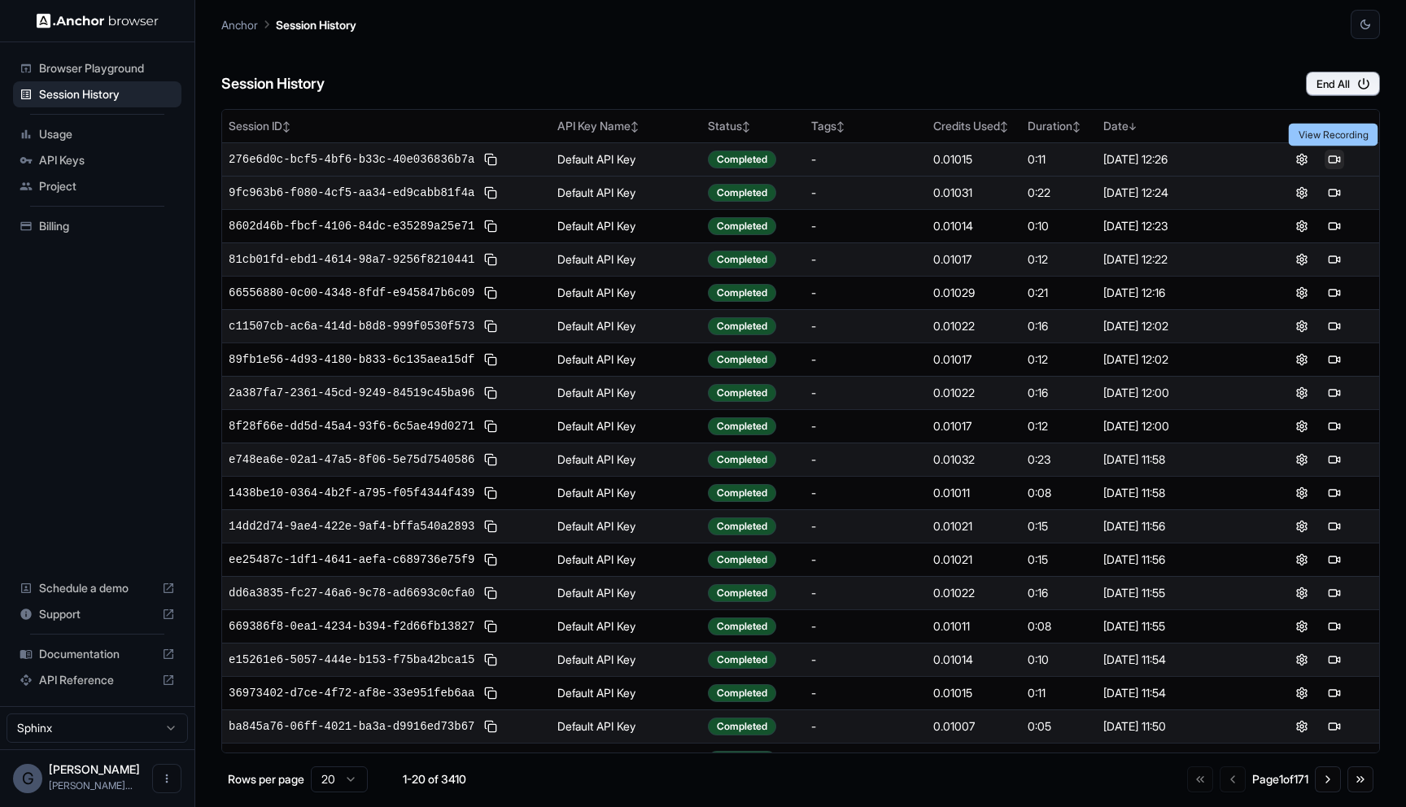
click at [1339, 164] on button at bounding box center [1334, 160] width 20 height 20
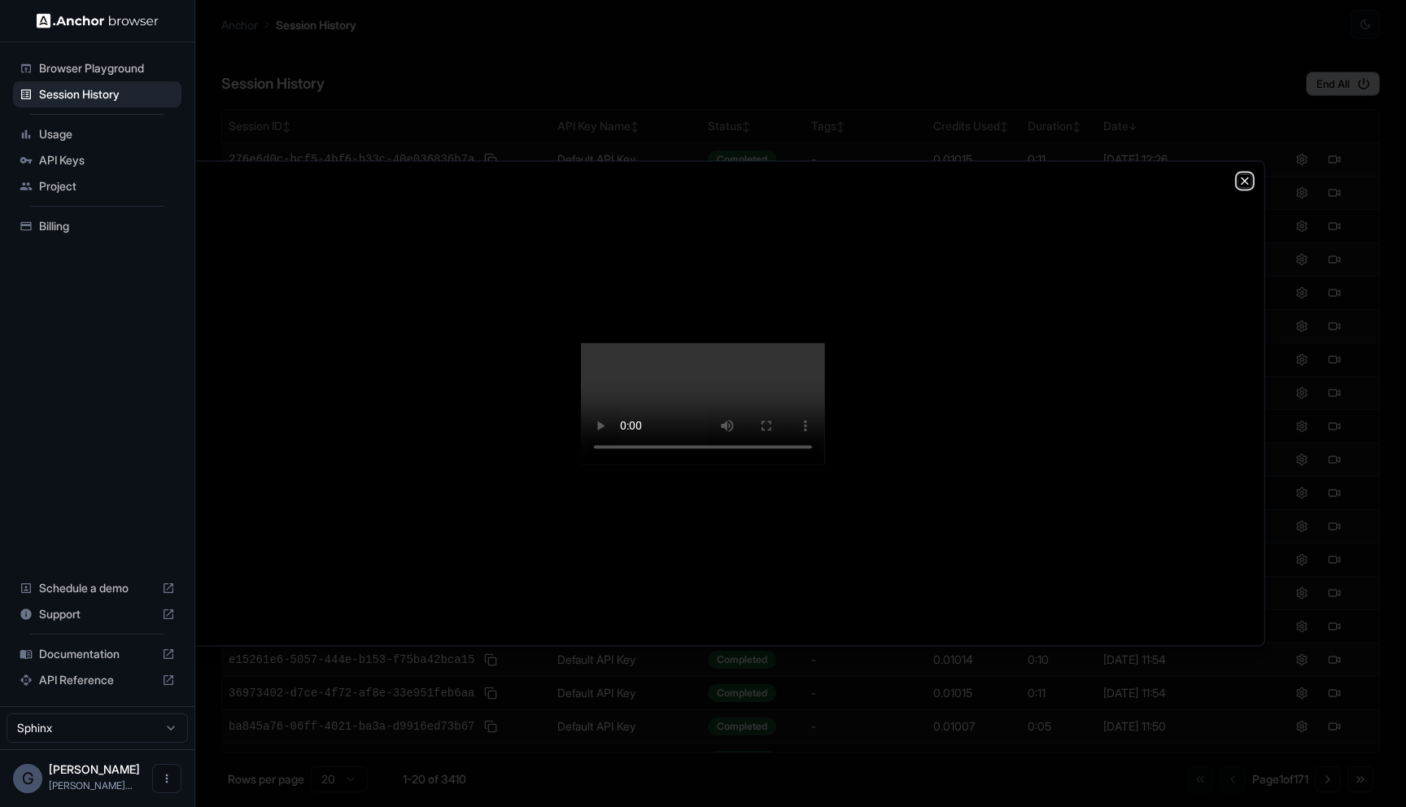
click at [1240, 174] on icon "button" at bounding box center [1244, 180] width 13 height 13
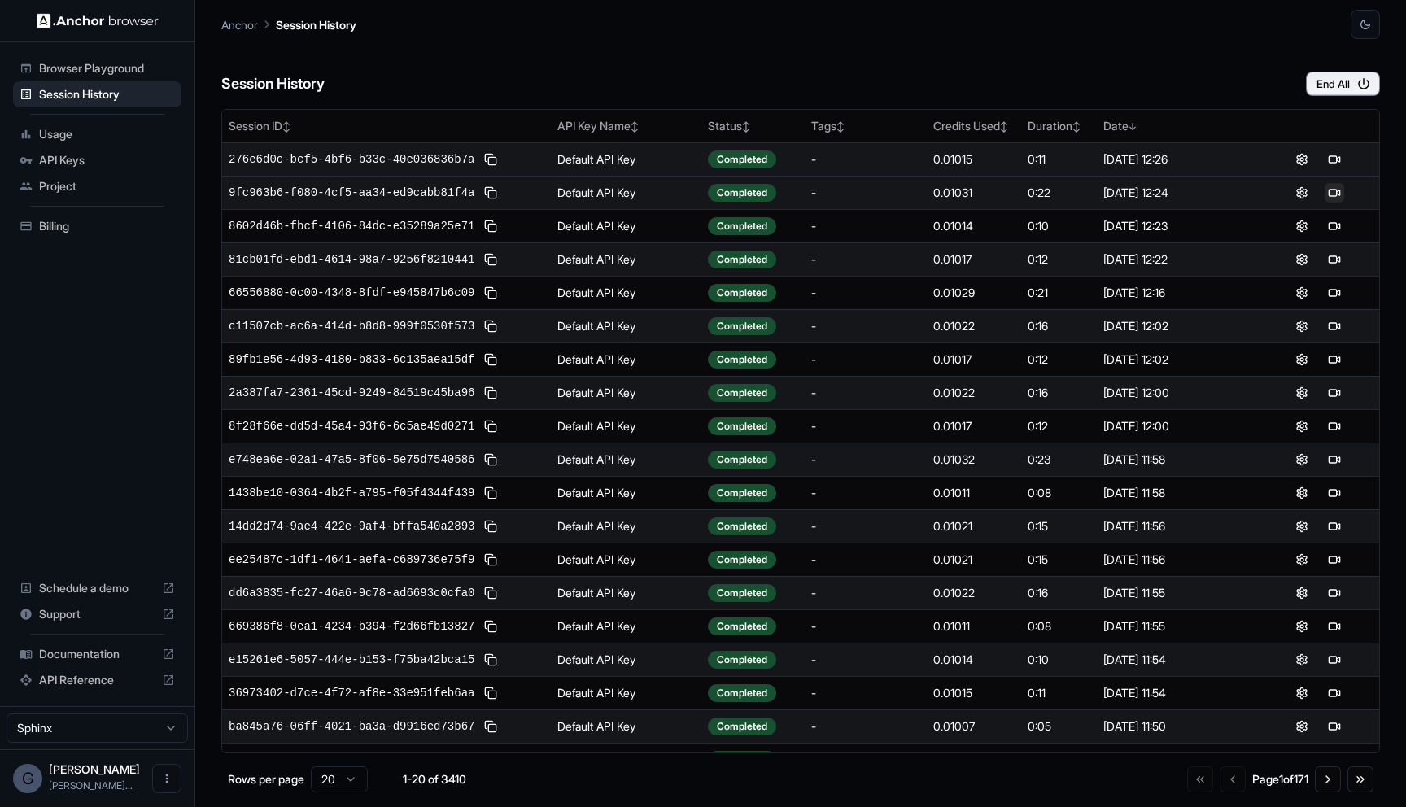
click at [1337, 196] on button at bounding box center [1334, 193] width 20 height 20
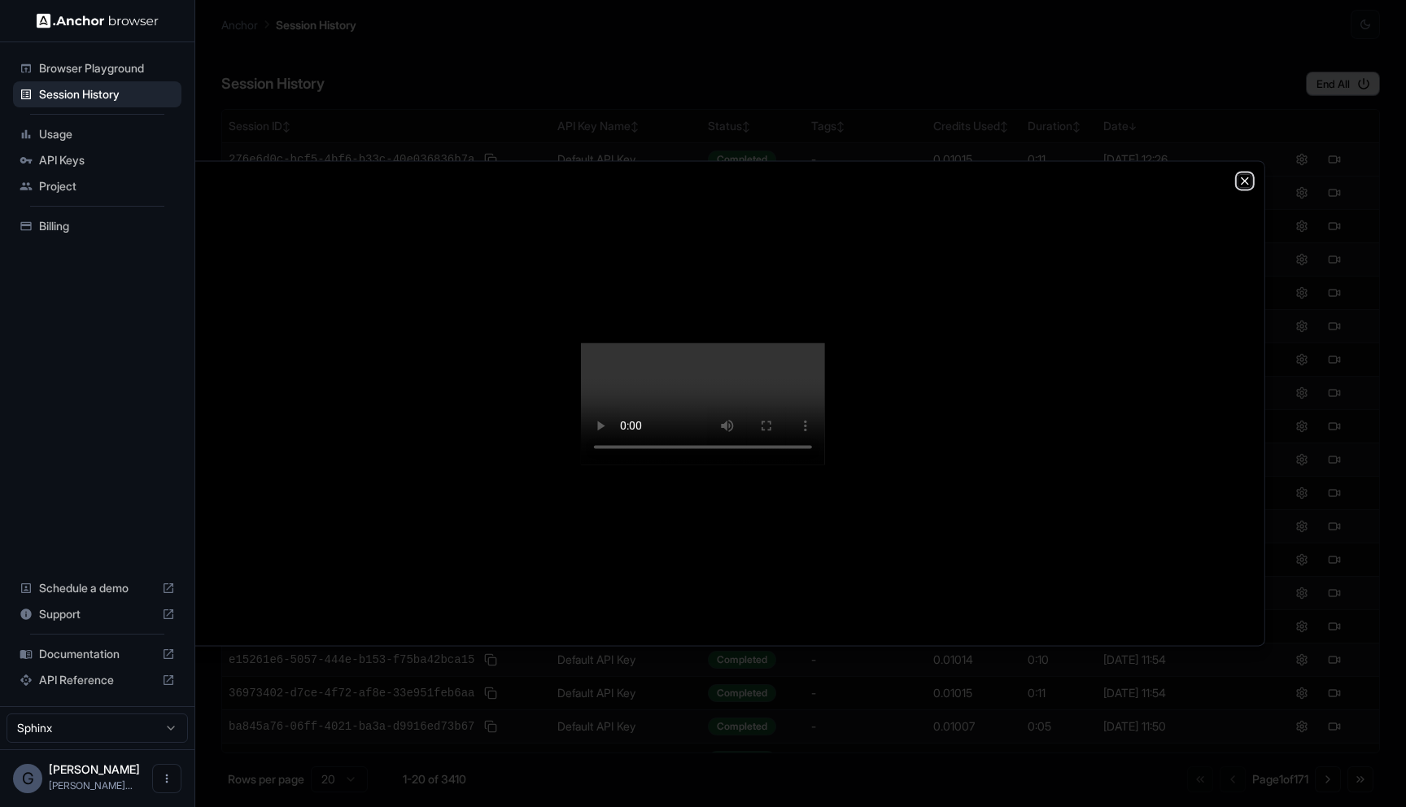
click at [1244, 174] on icon "button" at bounding box center [1244, 180] width 13 height 13
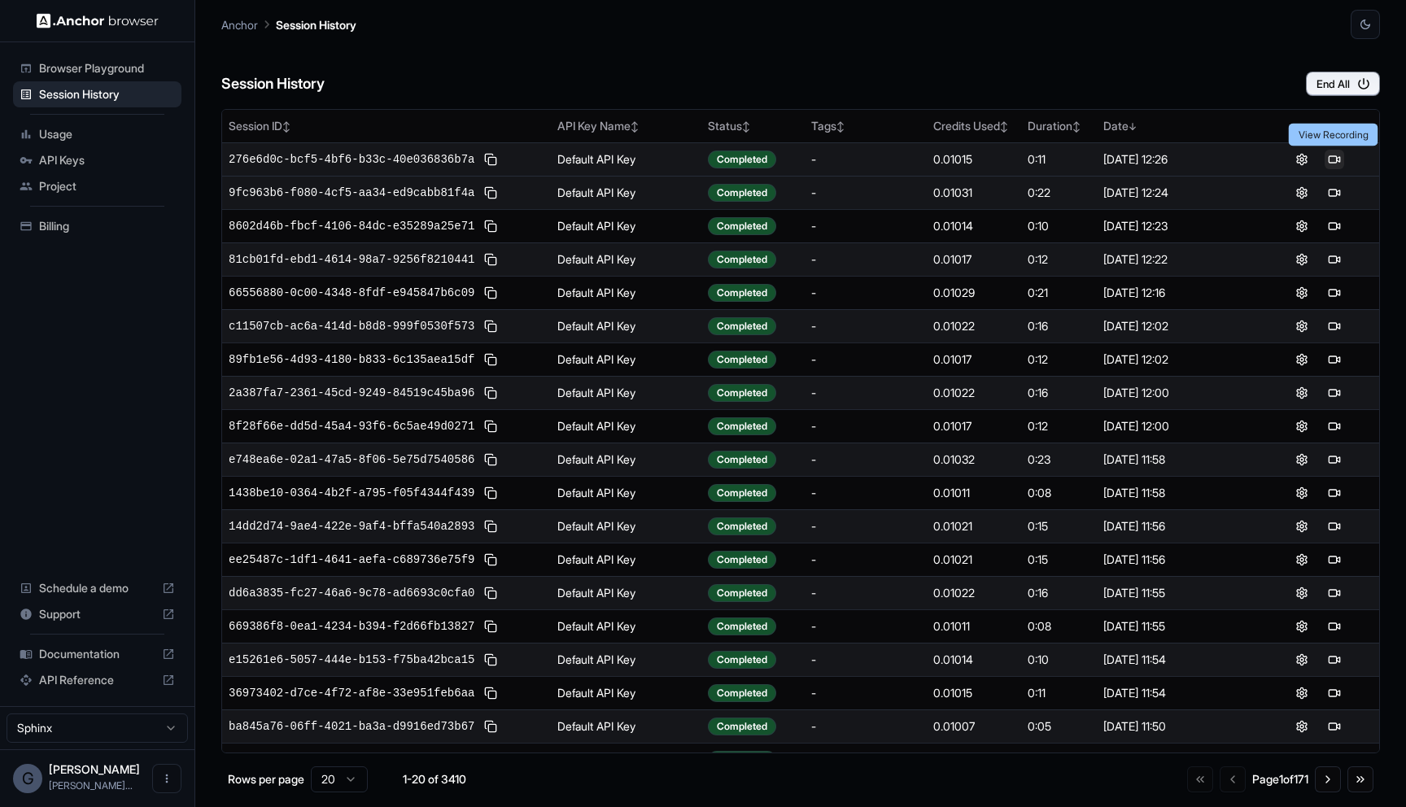
click at [1337, 164] on button at bounding box center [1334, 160] width 20 height 20
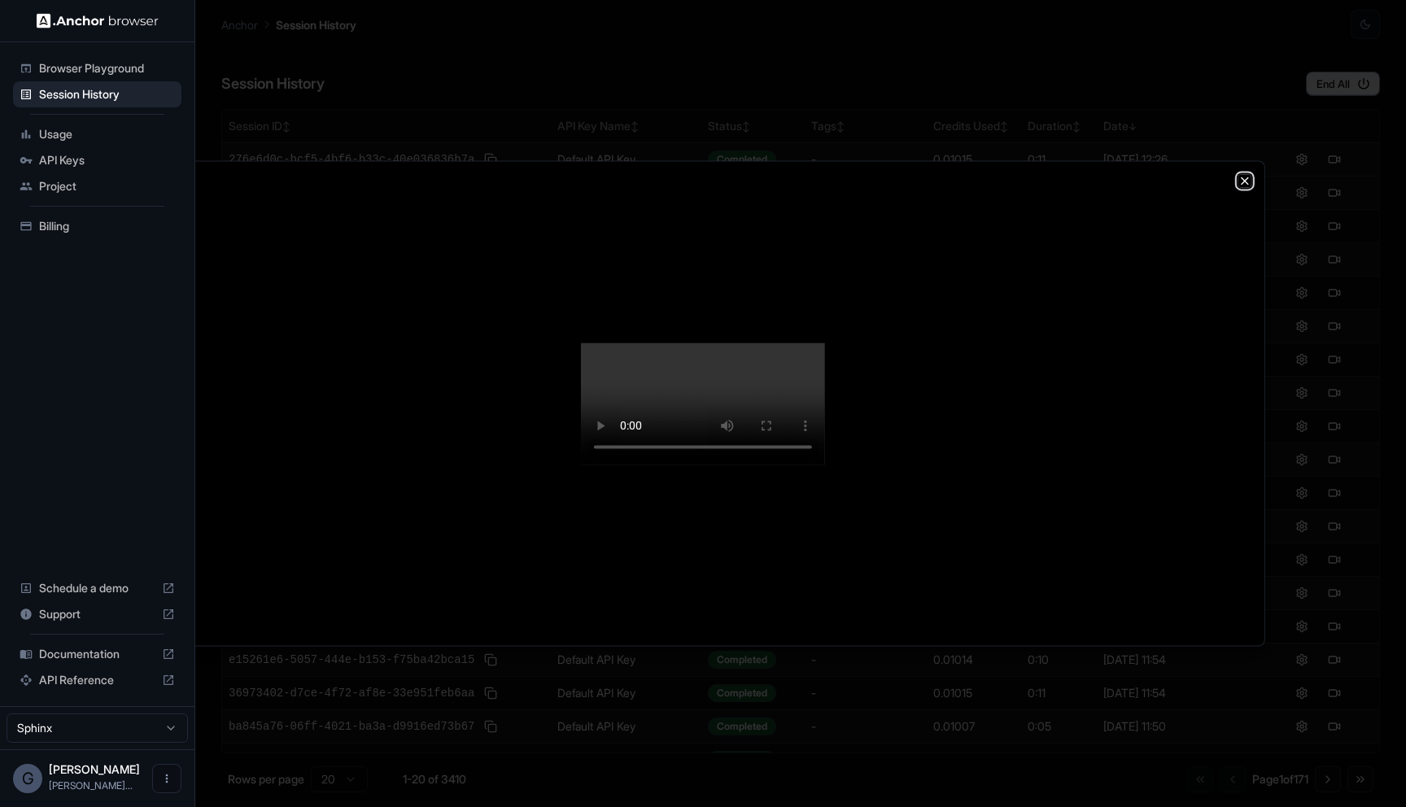
click at [1245, 174] on icon "button" at bounding box center [1244, 180] width 13 height 13
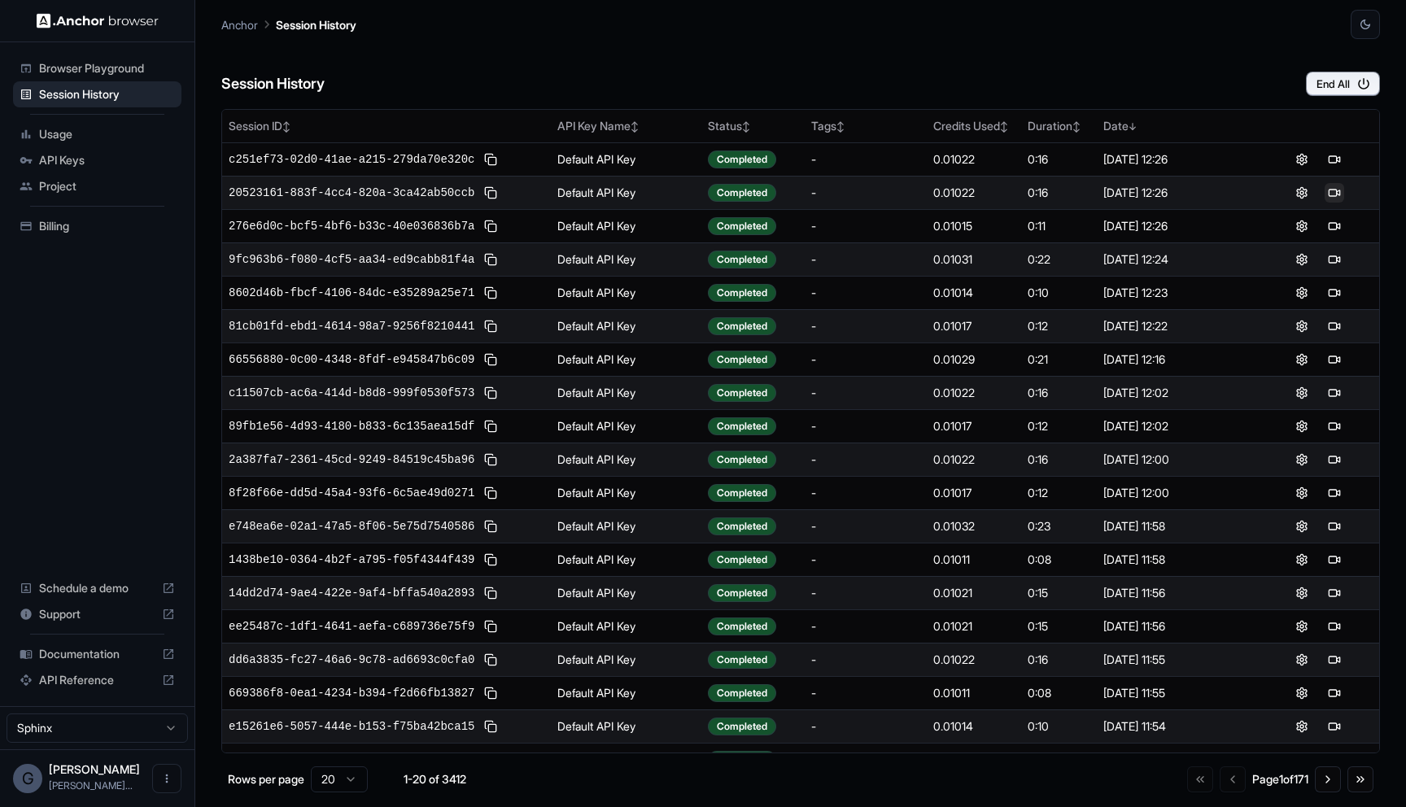
click at [1333, 187] on button at bounding box center [1334, 193] width 20 height 20
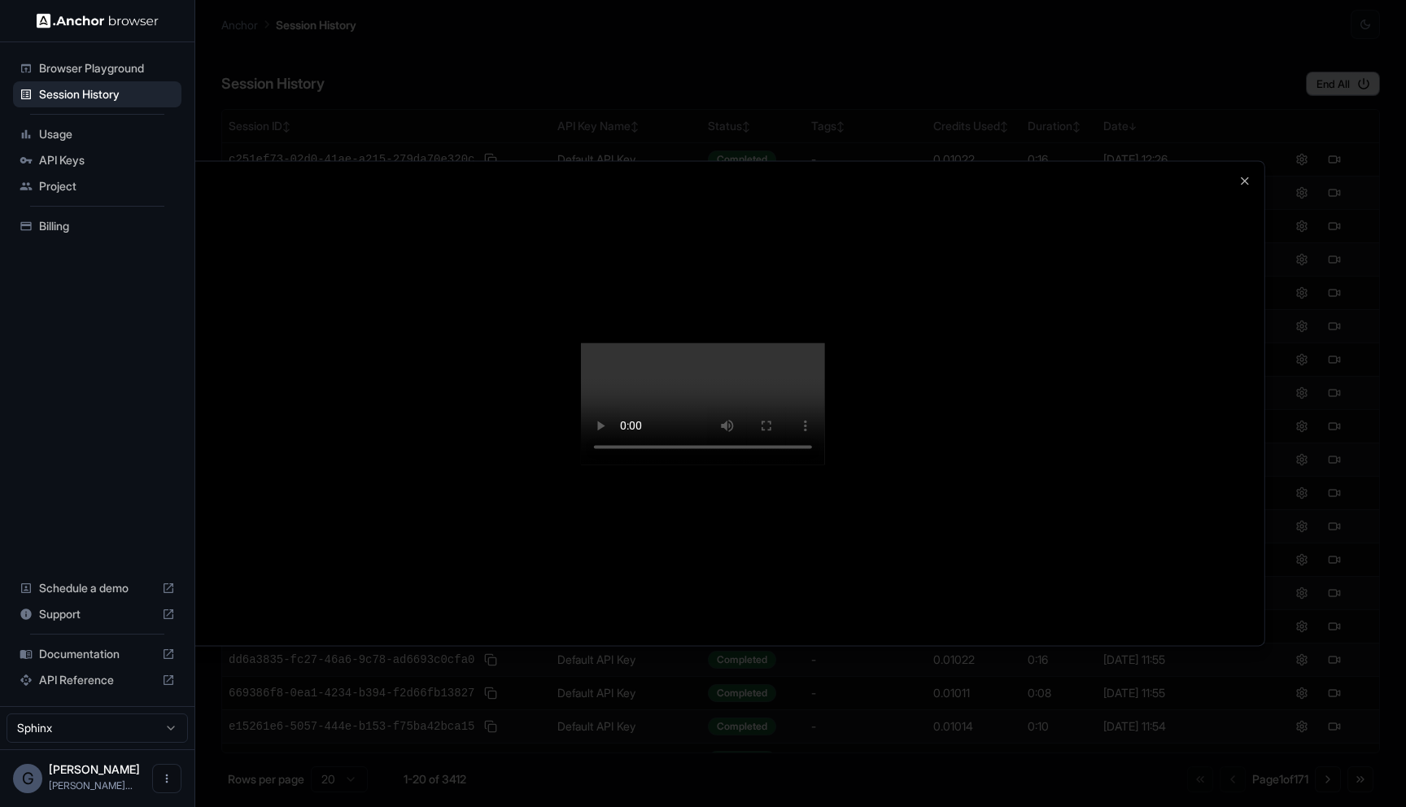
click at [1228, 161] on div at bounding box center [703, 403] width 1123 height 484
click at [1241, 174] on icon "button" at bounding box center [1244, 180] width 13 height 13
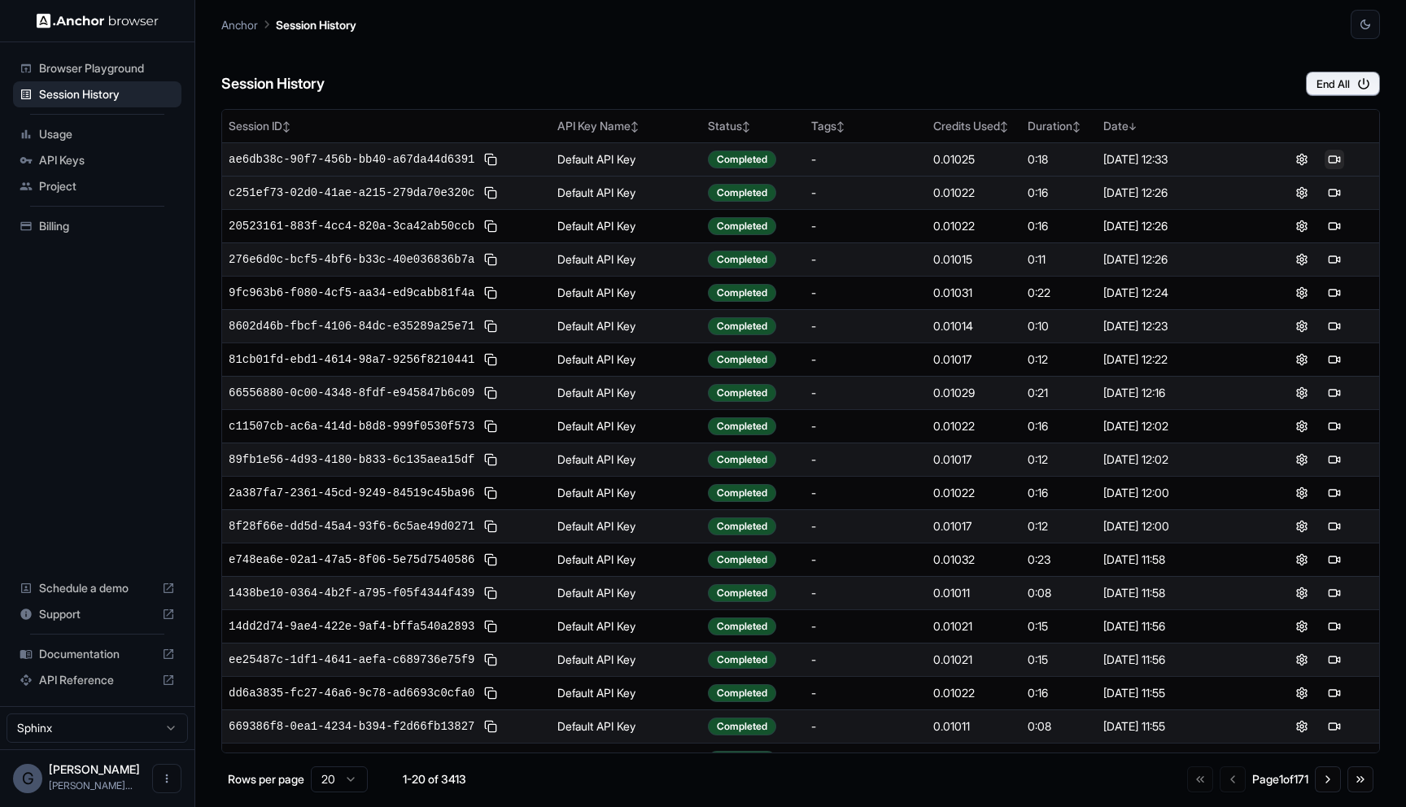
click at [1337, 166] on button at bounding box center [1334, 160] width 20 height 20
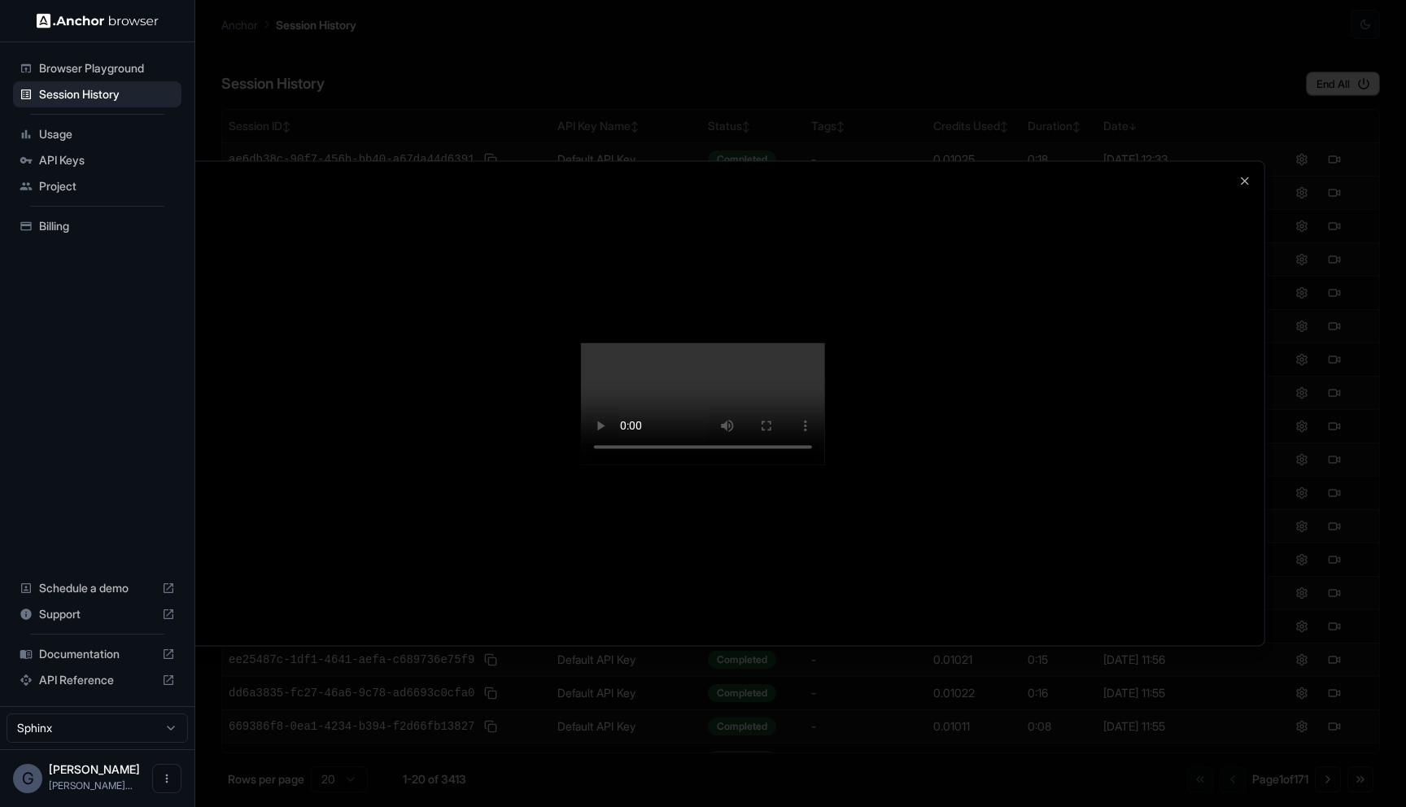
click at [844, 728] on div at bounding box center [703, 403] width 1406 height 807
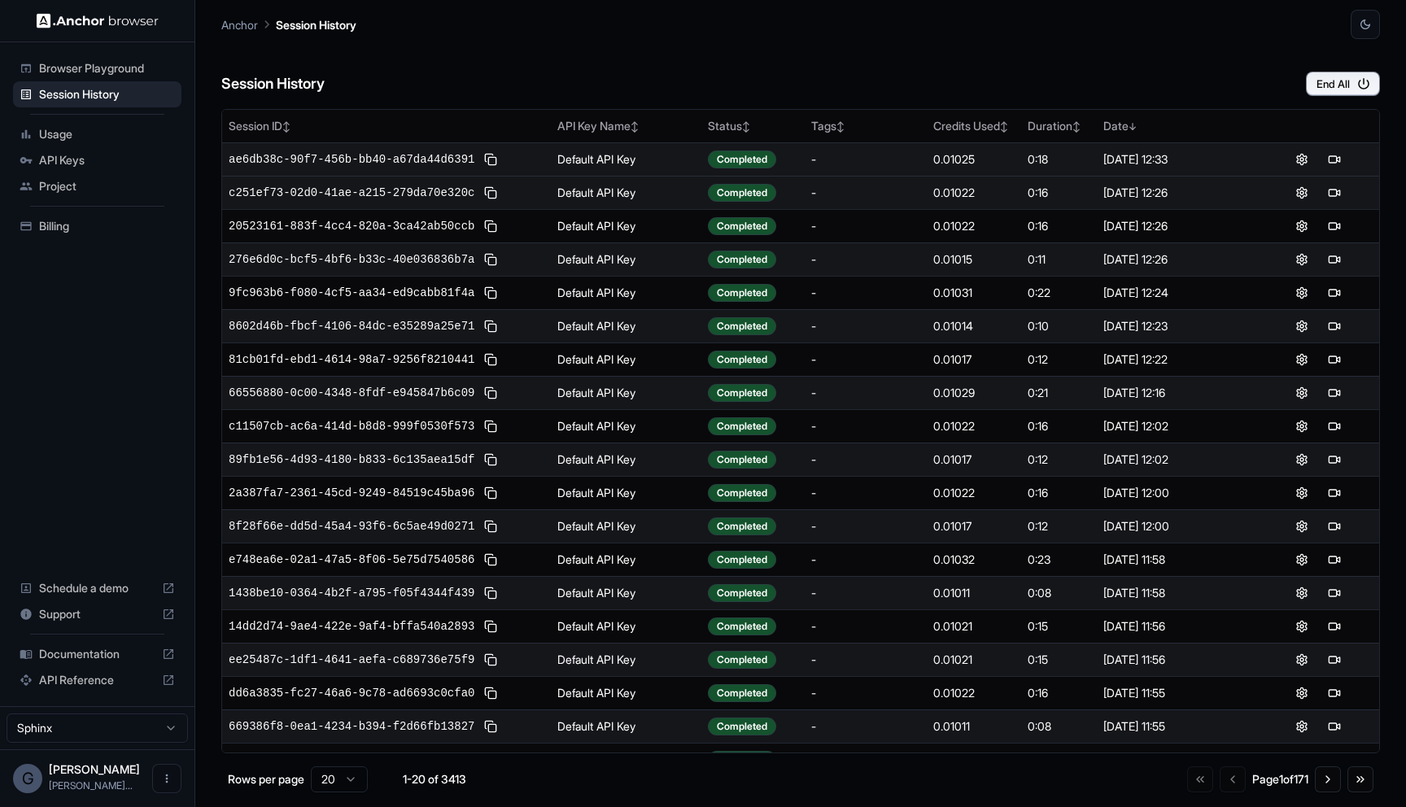
click at [136, 121] on div "Usage" at bounding box center [97, 134] width 168 height 26
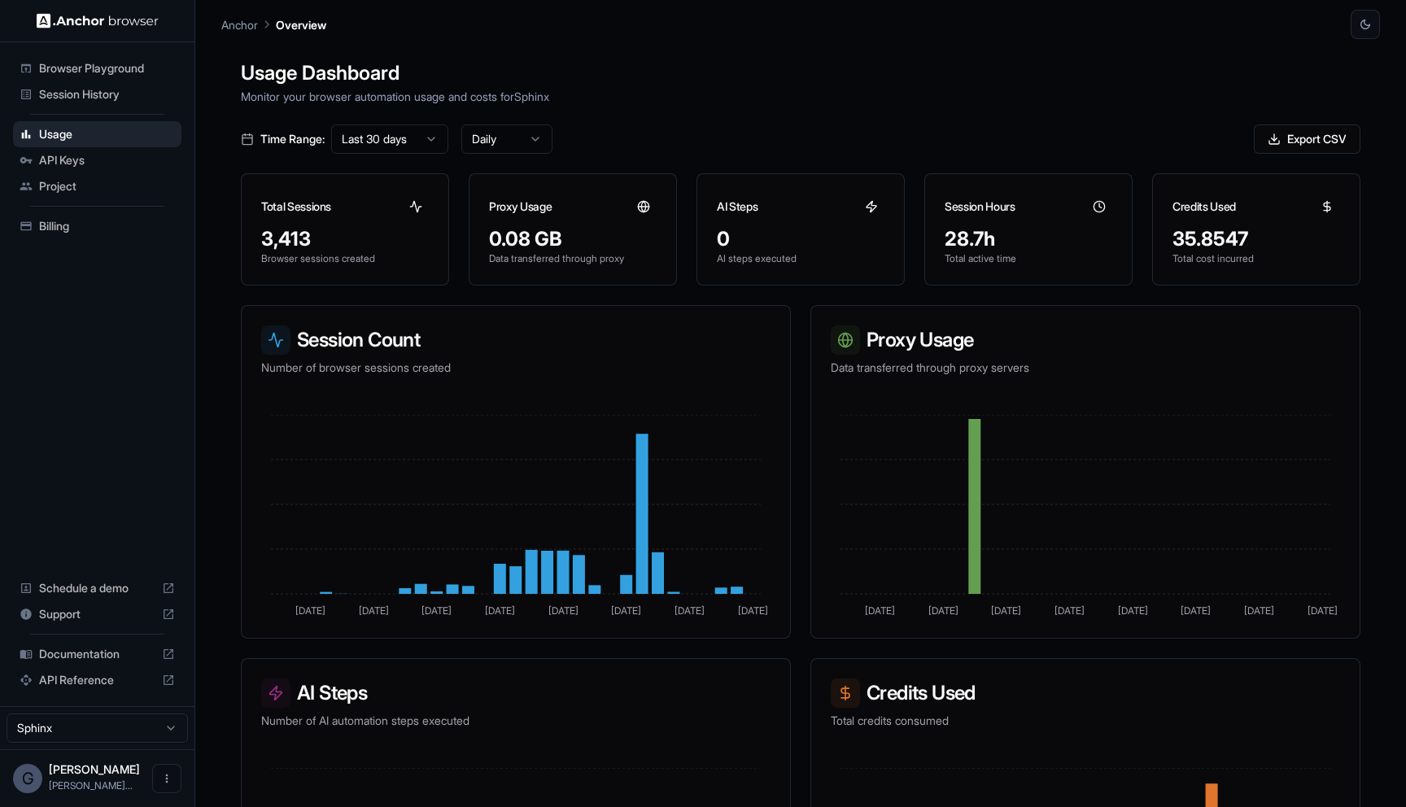
click at [129, 89] on span "Session History" at bounding box center [107, 94] width 136 height 16
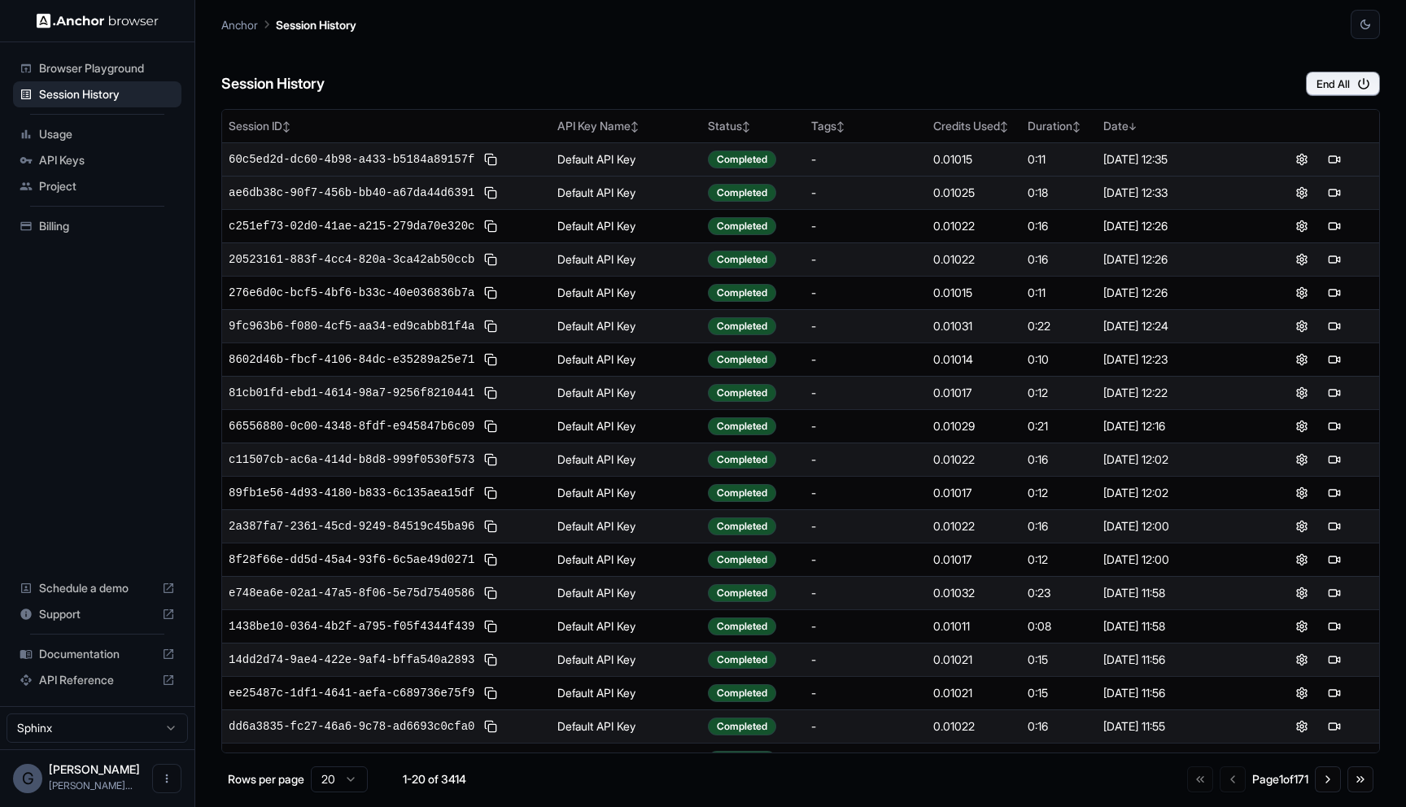
click at [1345, 156] on div at bounding box center [1317, 160] width 109 height 20
click at [1329, 157] on button at bounding box center [1334, 160] width 20 height 20
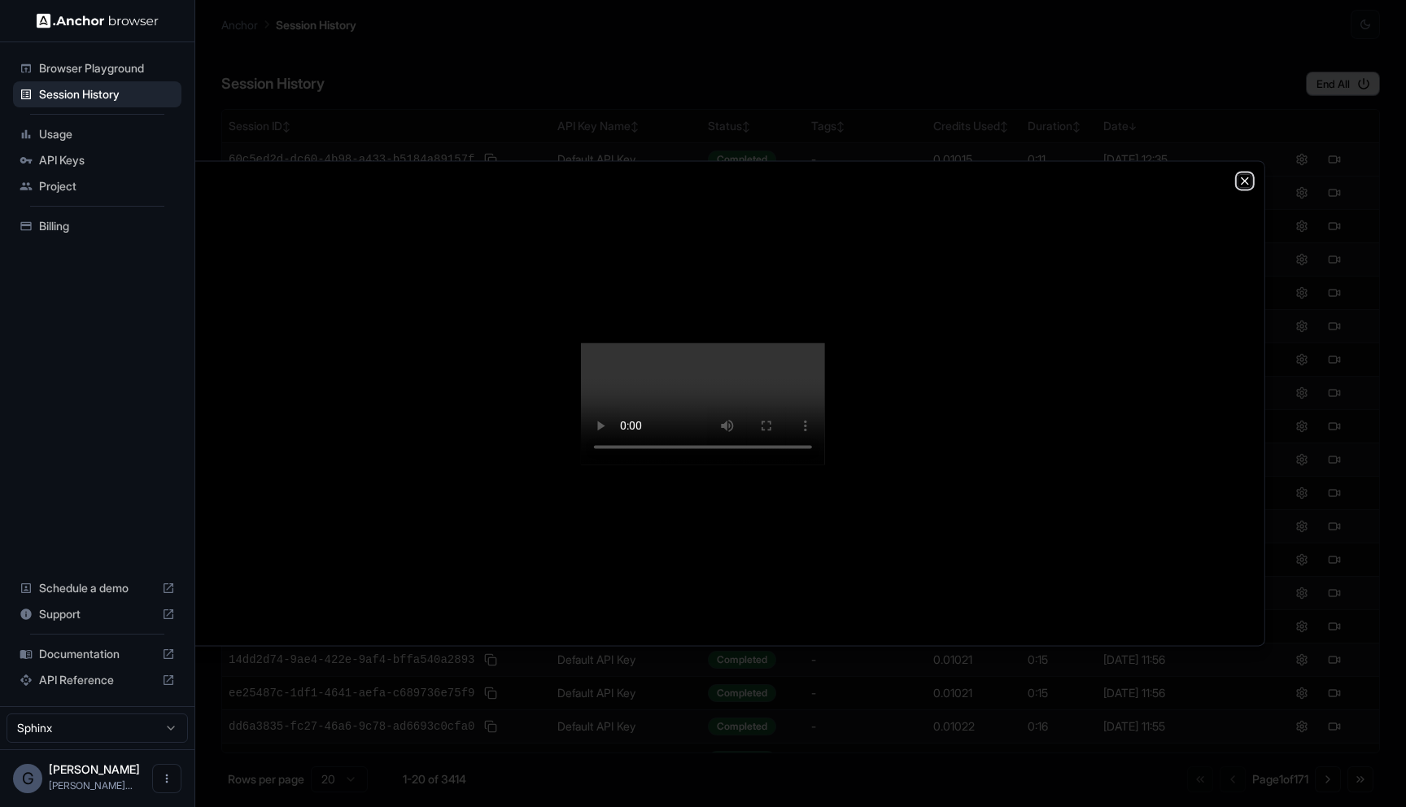
click at [1250, 174] on icon "button" at bounding box center [1244, 180] width 13 height 13
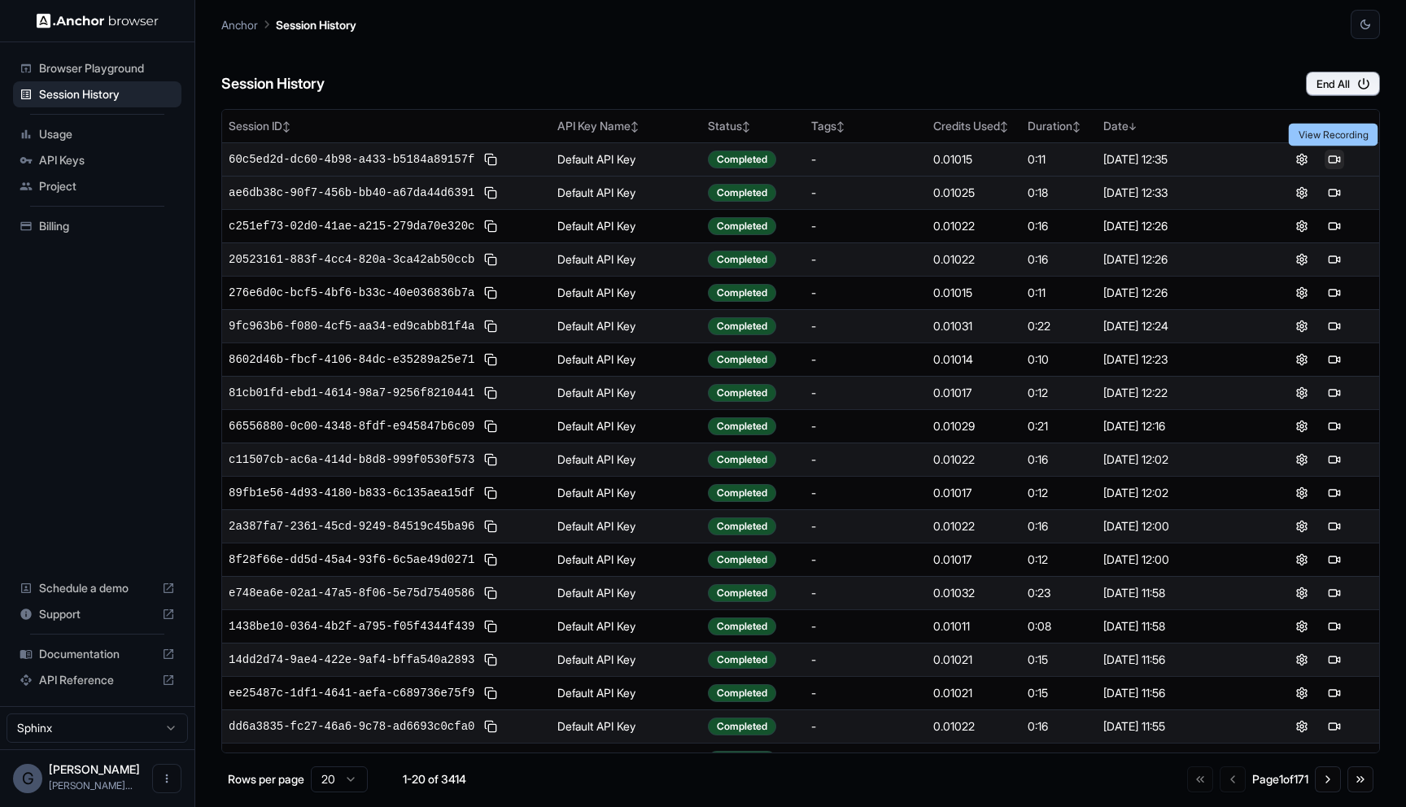
click at [1337, 168] on button at bounding box center [1334, 160] width 20 height 20
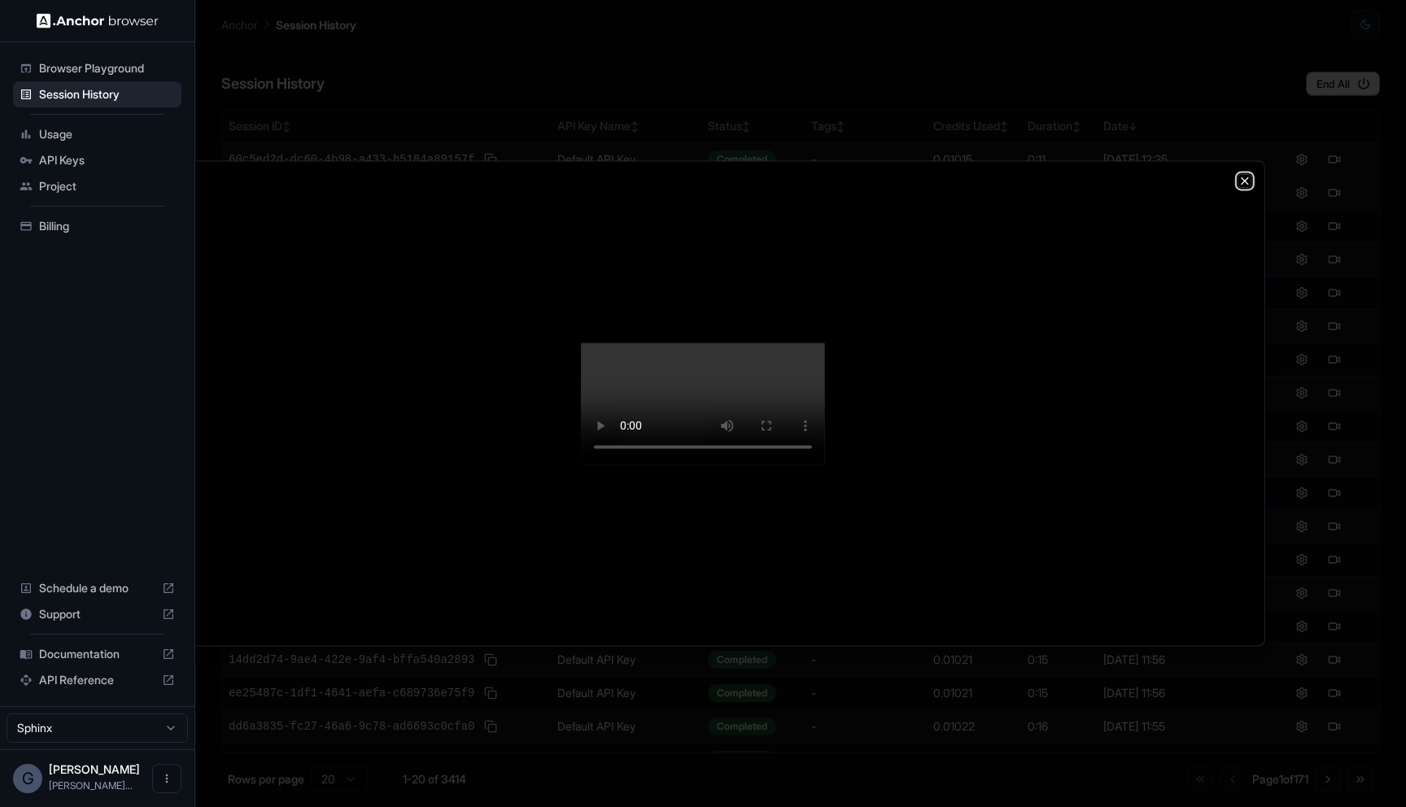
click at [1242, 174] on icon "button" at bounding box center [1244, 180] width 13 height 13
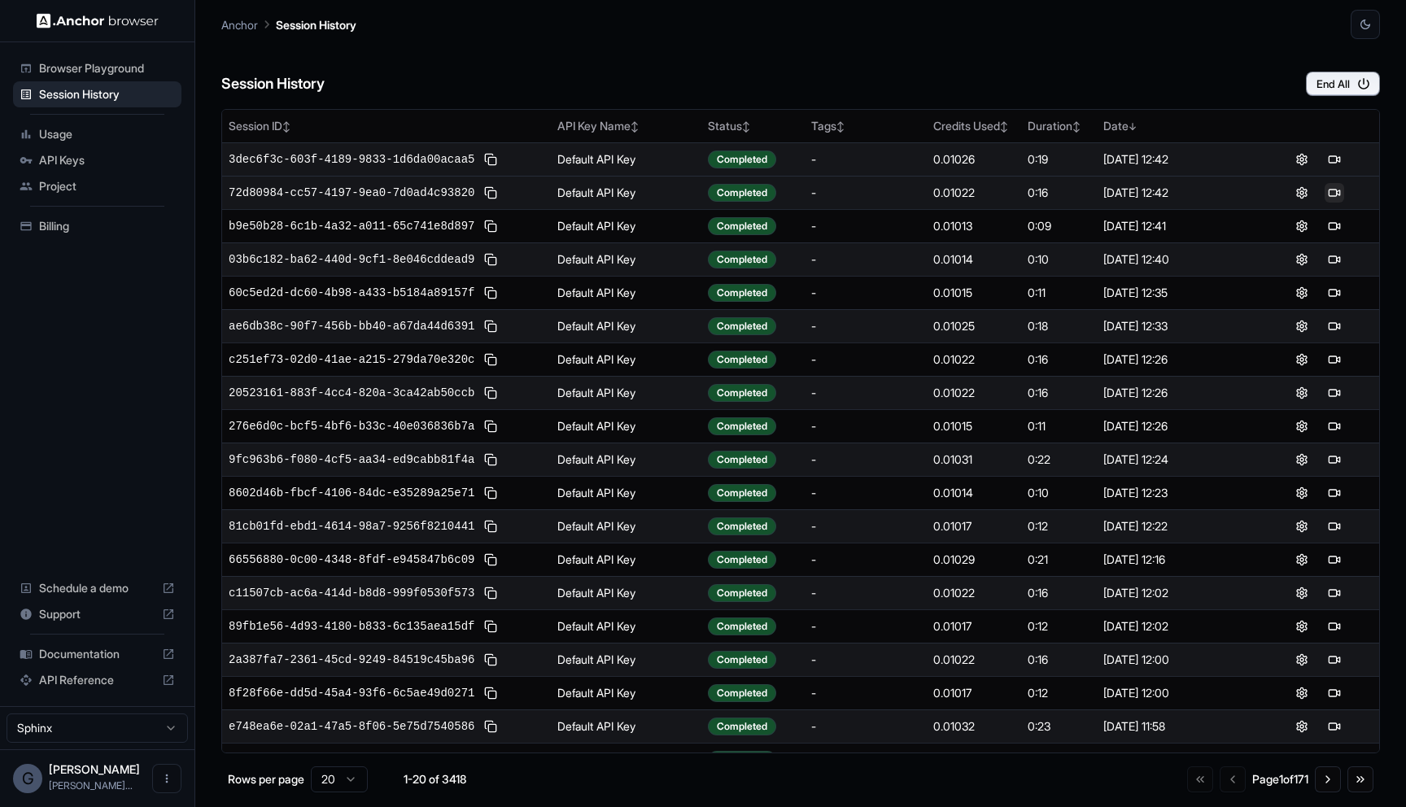
click at [1342, 194] on button at bounding box center [1334, 193] width 20 height 20
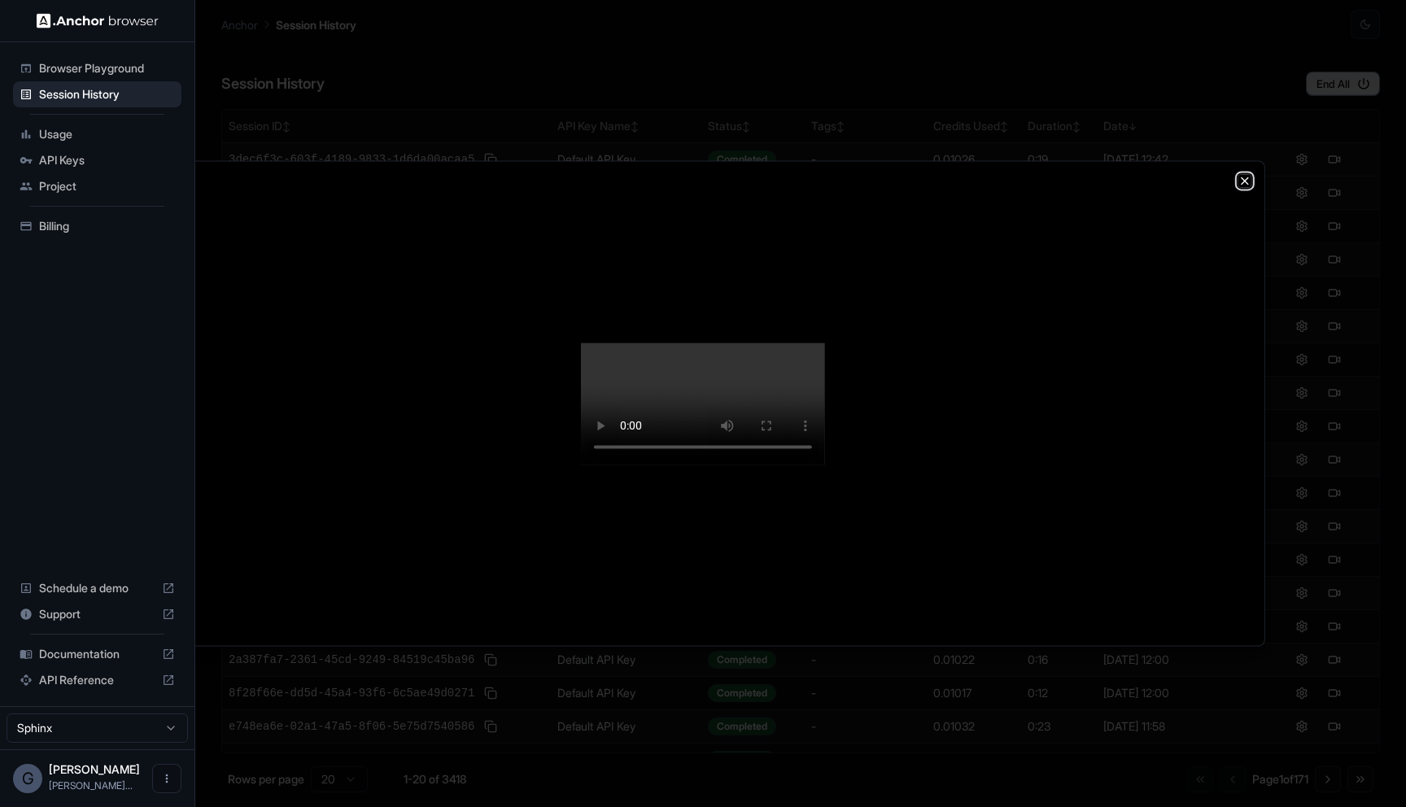
click at [1249, 174] on icon "button" at bounding box center [1244, 180] width 13 height 13
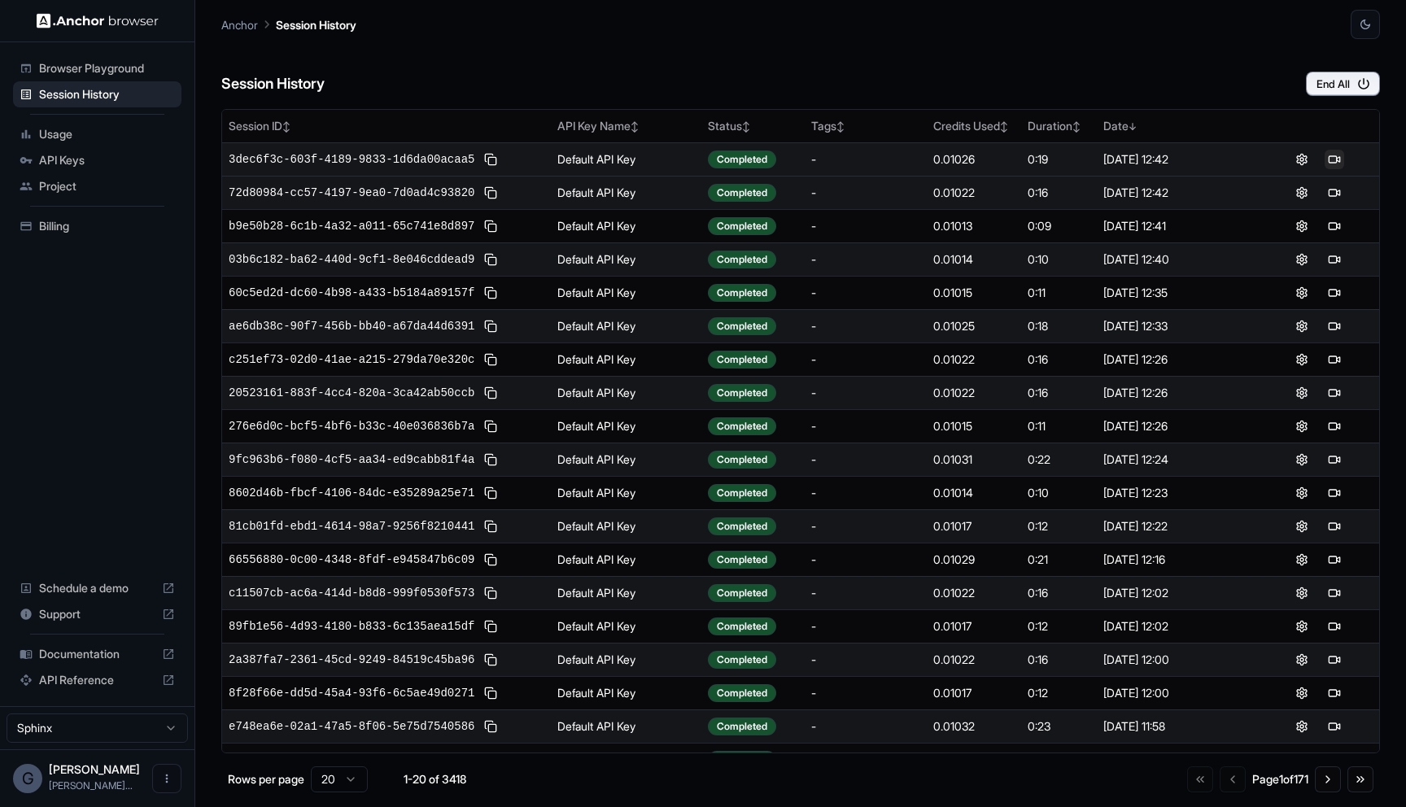
click at [1339, 161] on button at bounding box center [1334, 160] width 20 height 20
click at [1339, 169] on td at bounding box center [1318, 158] width 122 height 33
click at [1339, 159] on button at bounding box center [1334, 160] width 20 height 20
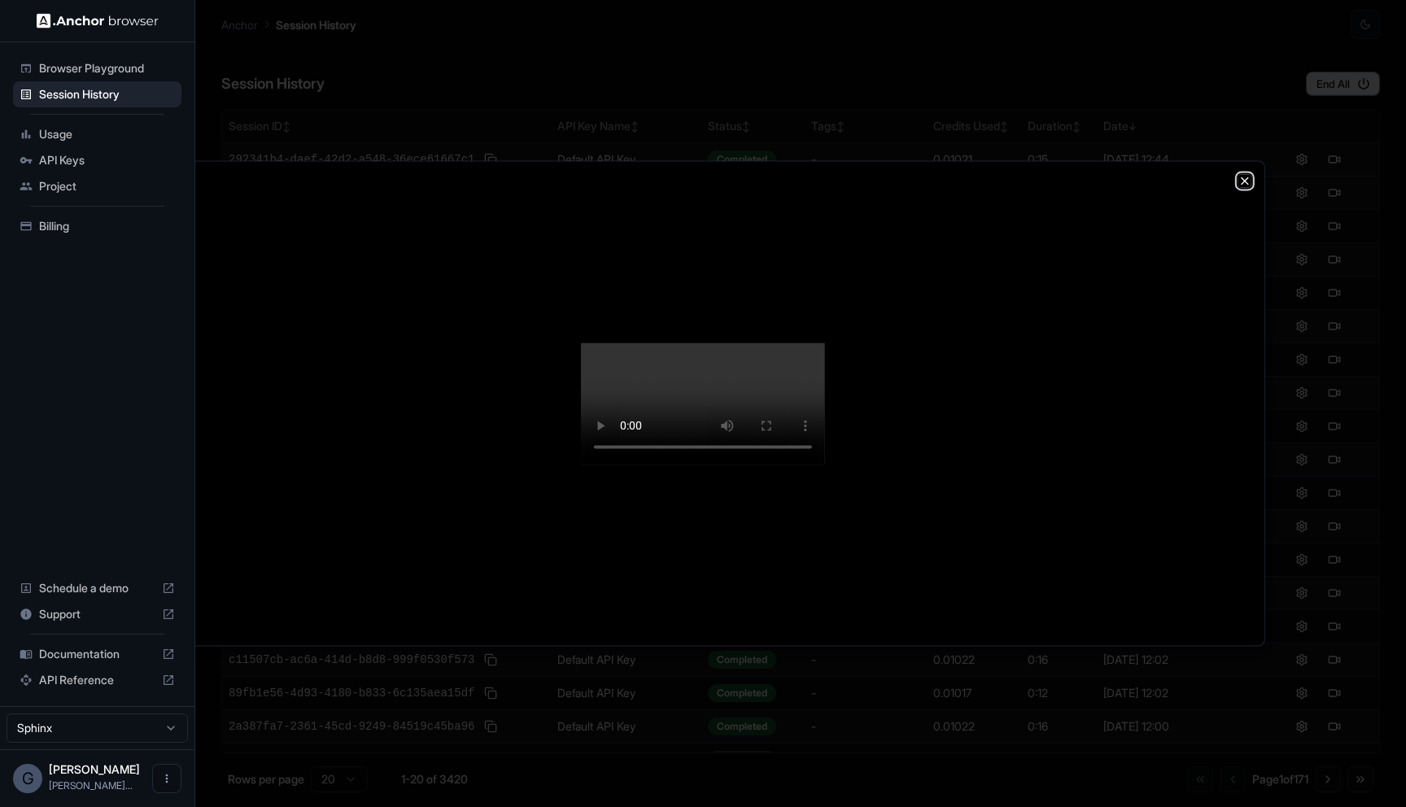
click at [1248, 174] on icon "button" at bounding box center [1244, 180] width 13 height 13
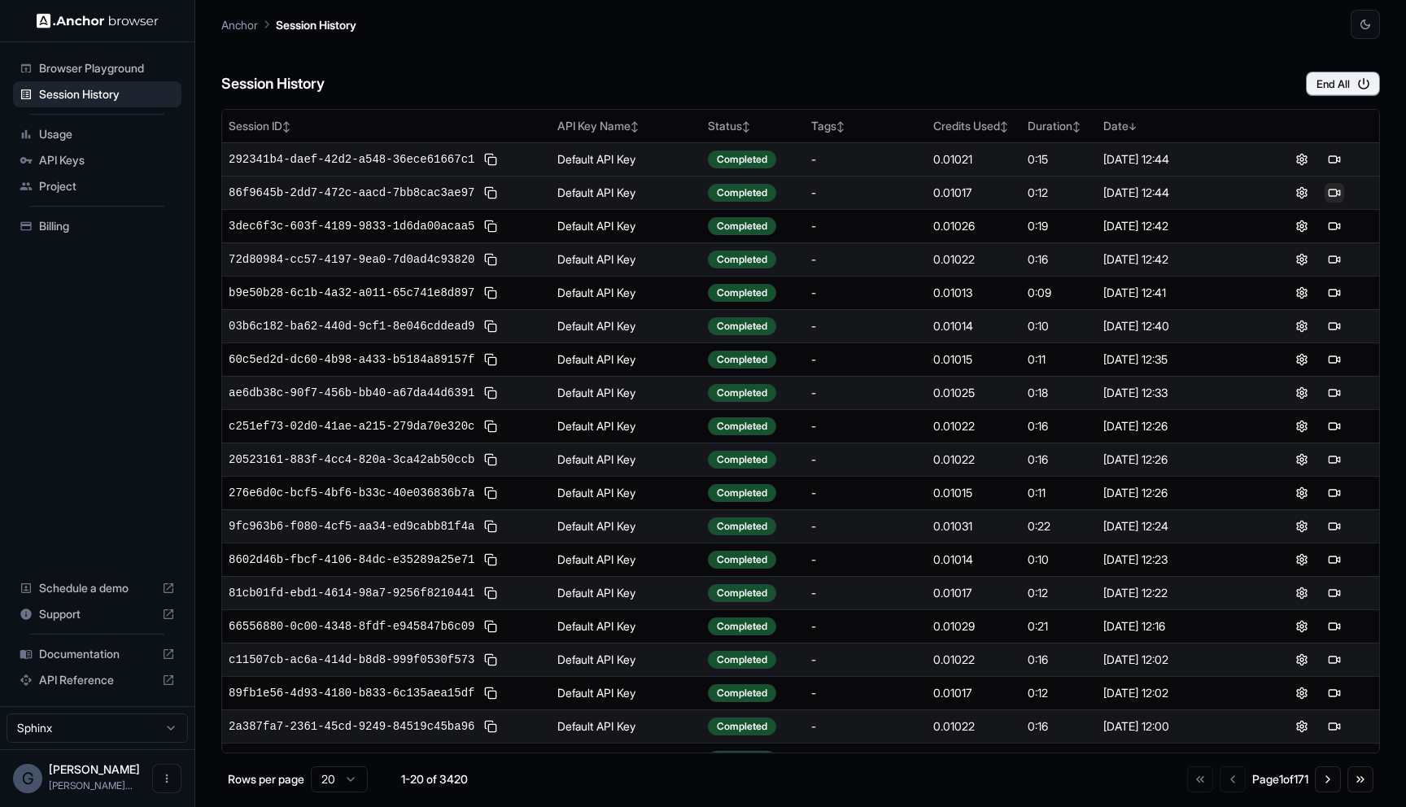
click at [1327, 187] on button at bounding box center [1334, 193] width 20 height 20
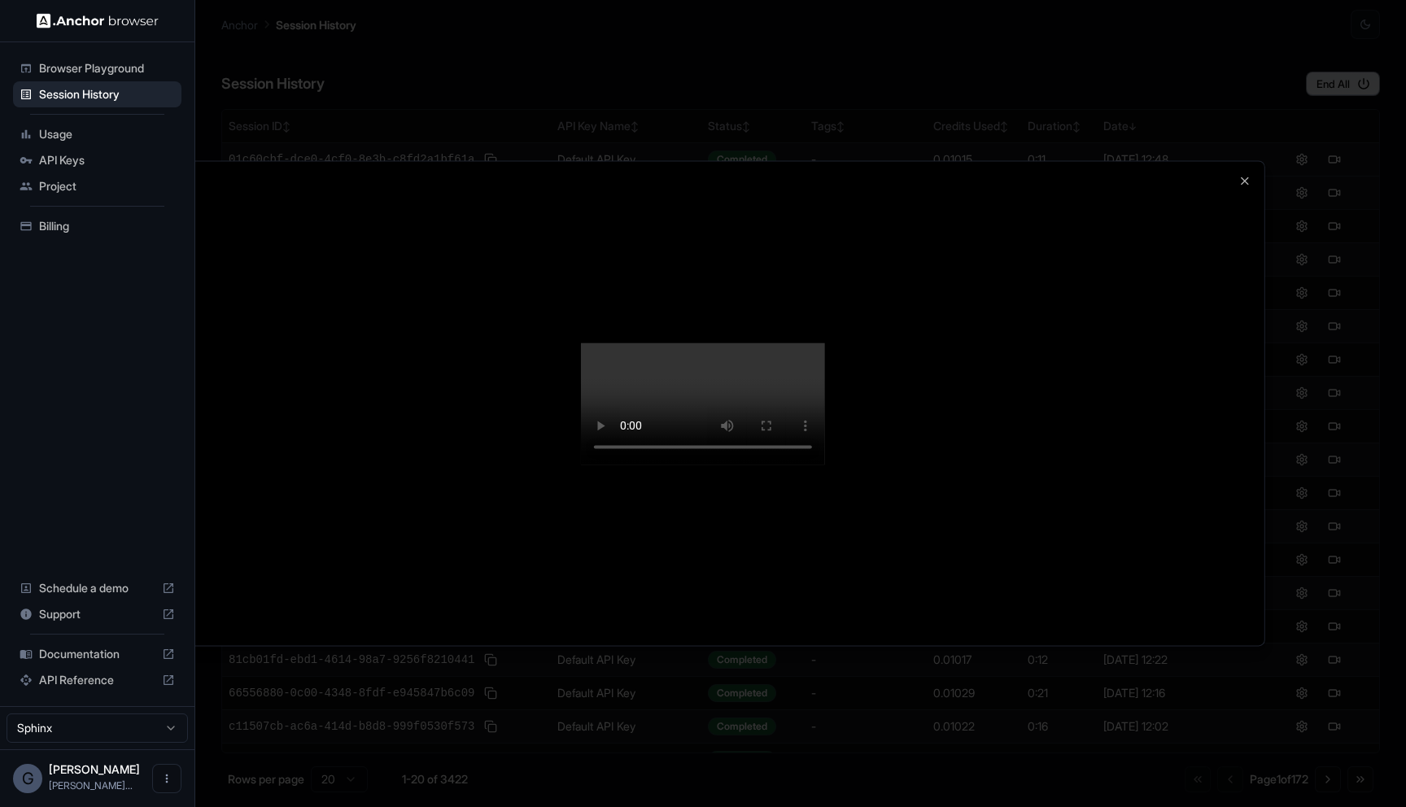
click at [1271, 150] on div at bounding box center [703, 403] width 1406 height 807
